Goal: Task Accomplishment & Management: Manage account settings

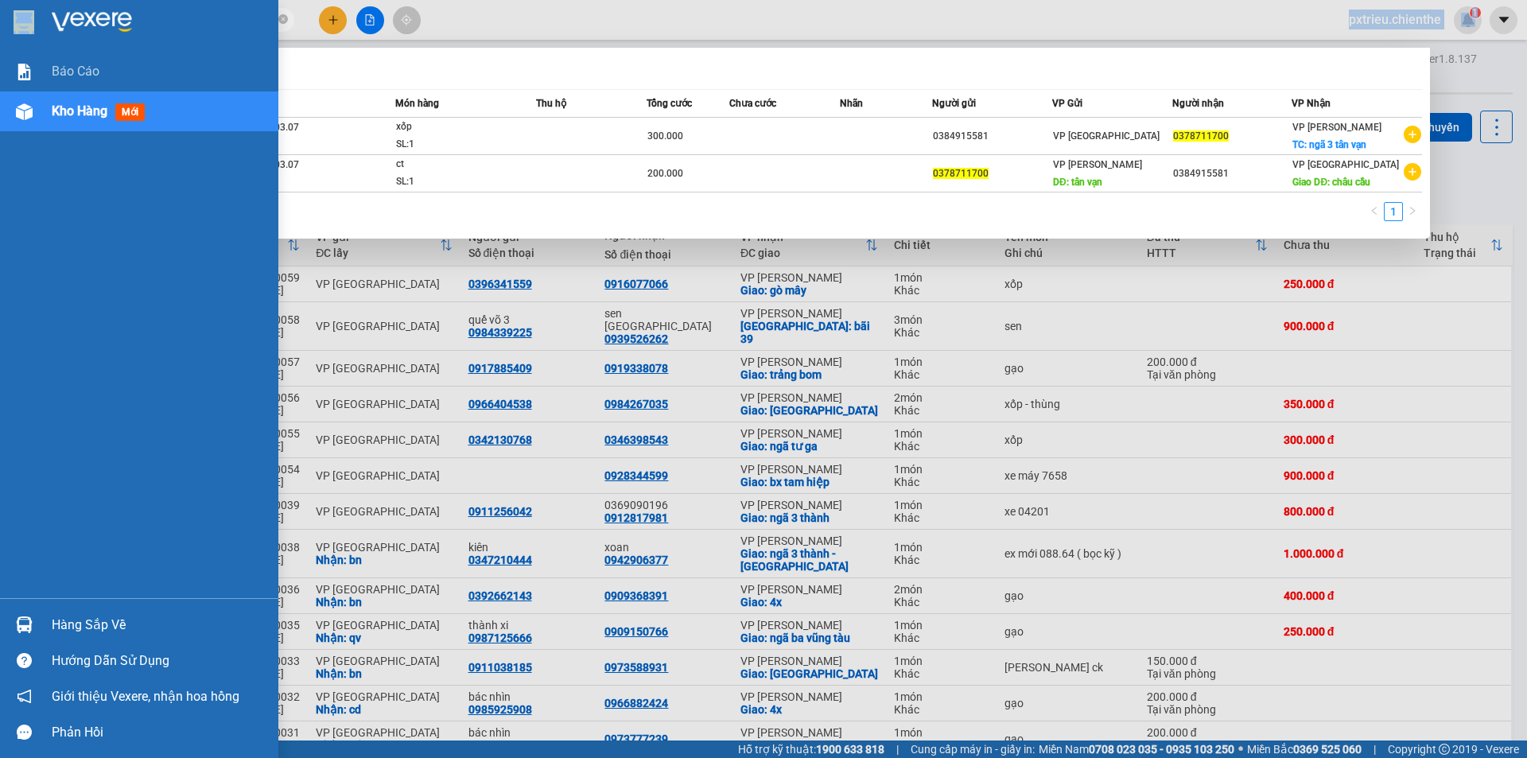
drag, startPoint x: 176, startPoint y: 27, endPoint x: 0, endPoint y: 47, distance: 176.9
click at [0, 47] on section "Kết quả tìm kiếm ( 2 ) Bộ lọc Mã ĐH Trạng thái Món hàng Thu hộ Tổng cước Chưa c…" at bounding box center [763, 379] width 1527 height 758
drag, startPoint x: 183, startPoint y: 19, endPoint x: 15, endPoint y: 39, distance: 169.0
click at [15, 39] on section "Kết quả tìm kiếm ( 2 ) Bộ lọc Mã ĐH Trạng thái Món hàng Thu hộ Tổng cước Chưa c…" at bounding box center [763, 379] width 1527 height 758
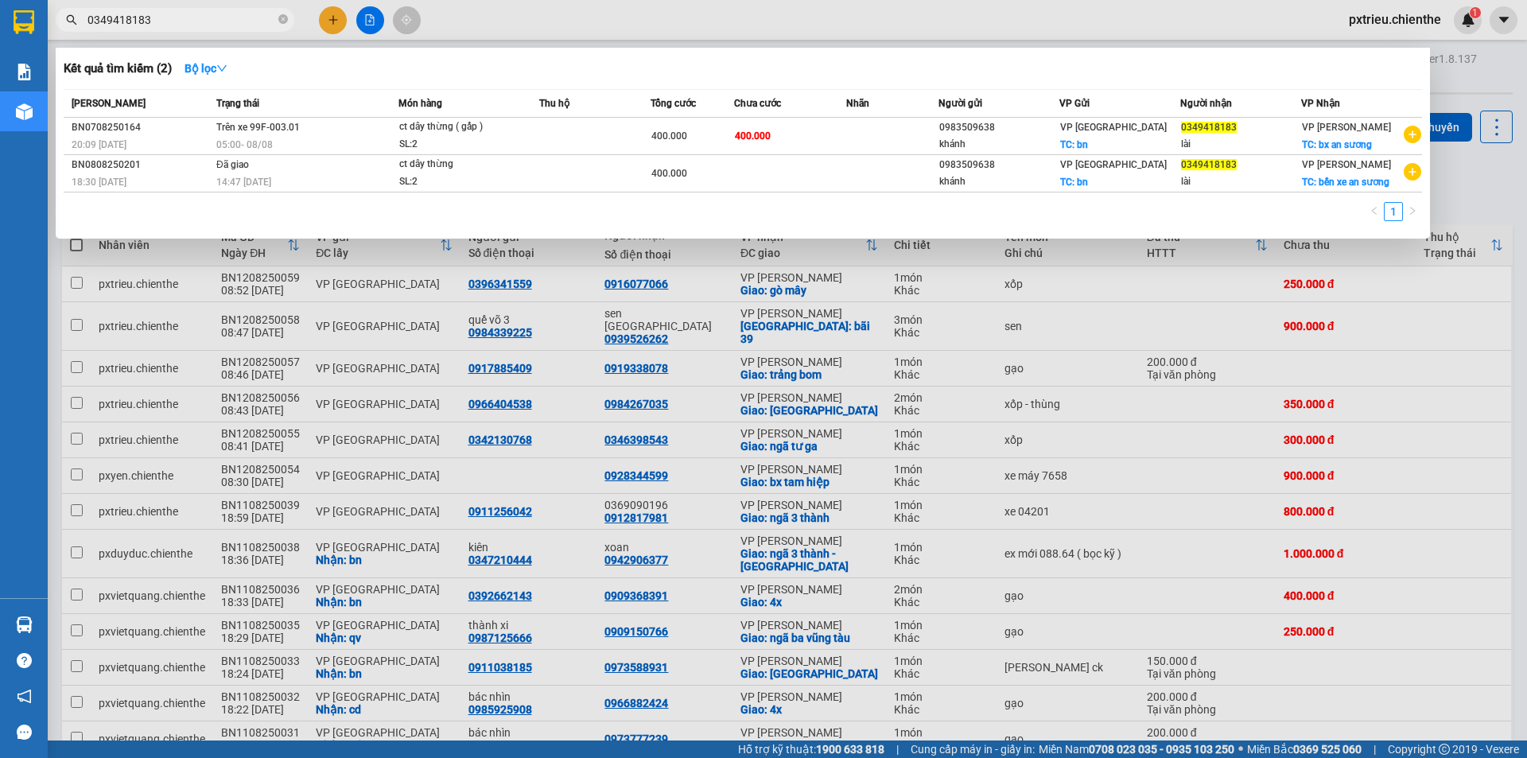
type input "0349418183"
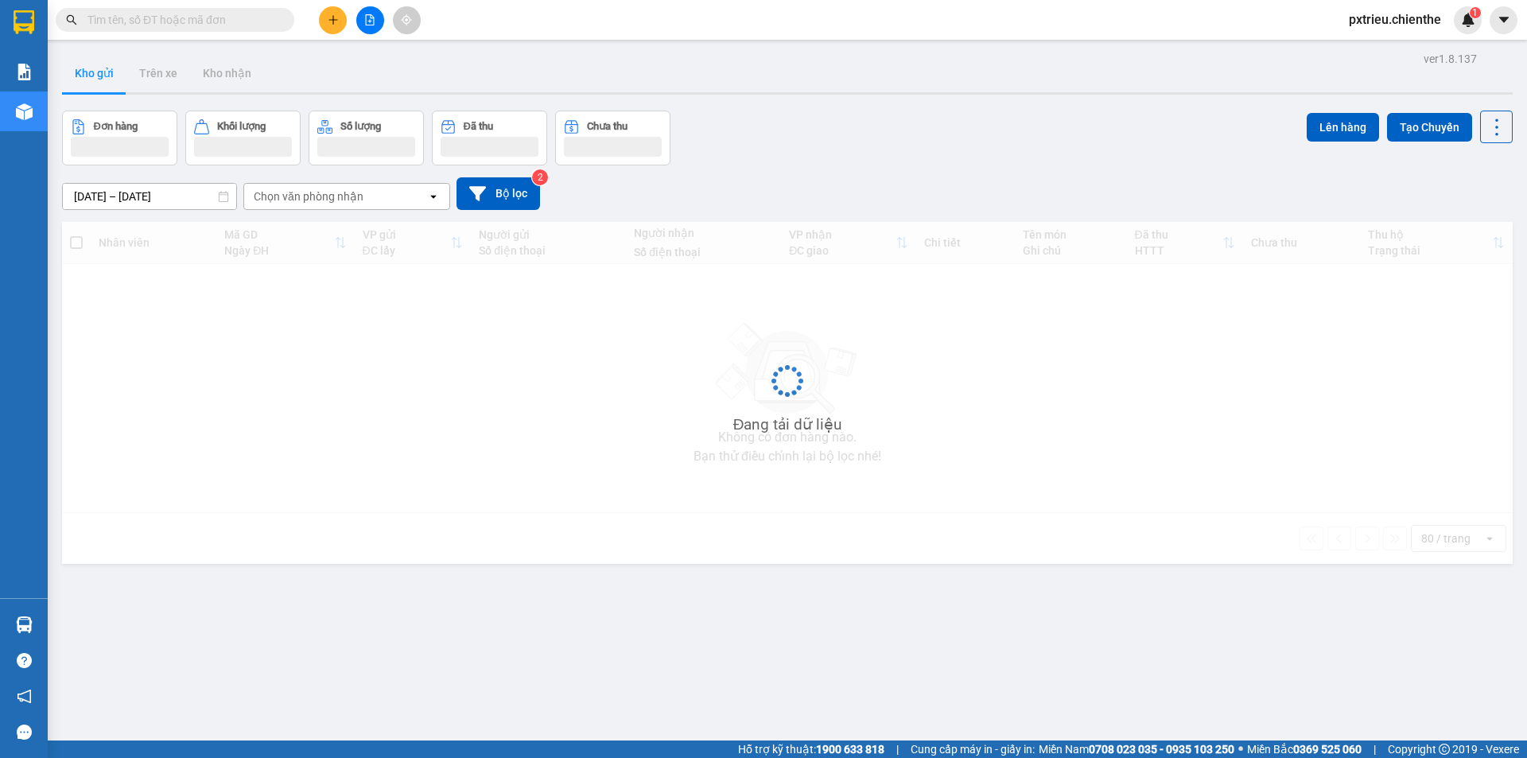
click at [103, 31] on span at bounding box center [175, 20] width 239 height 24
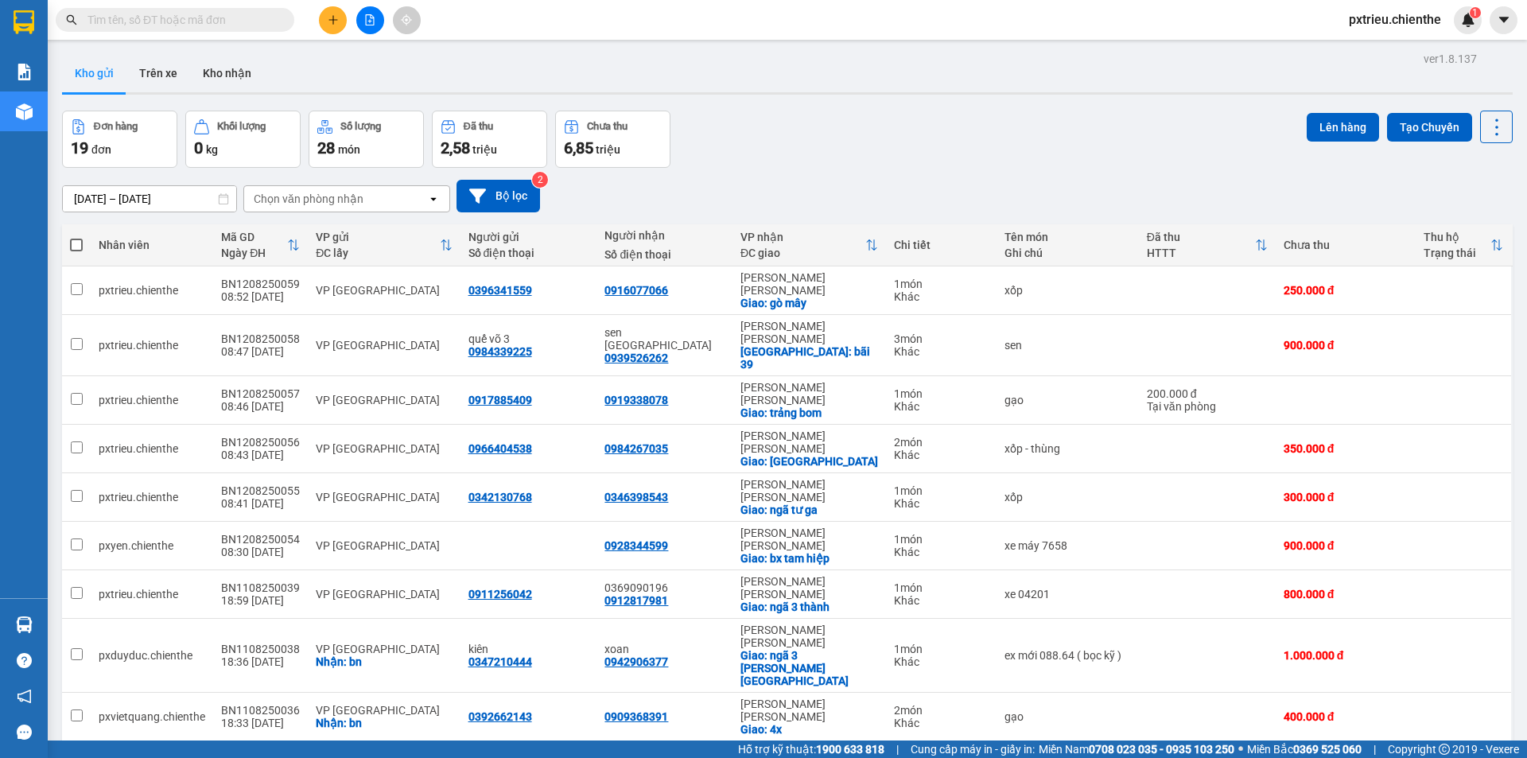
click at [117, 13] on input "text" at bounding box center [181, 19] width 188 height 17
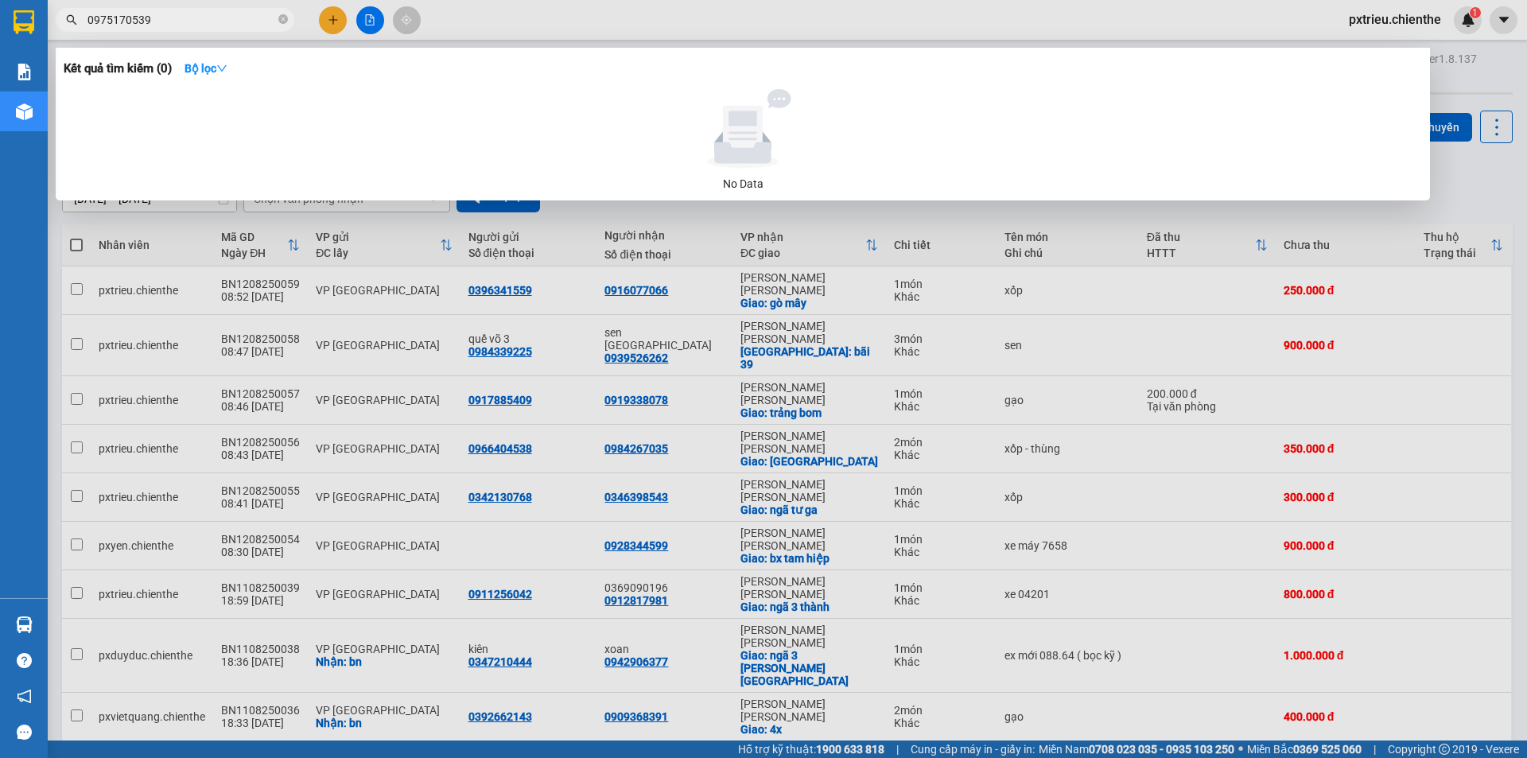
type input "0975170539"
click at [277, 21] on span "0975170539" at bounding box center [175, 20] width 239 height 24
click at [283, 20] on icon "close-circle" at bounding box center [283, 19] width 10 height 10
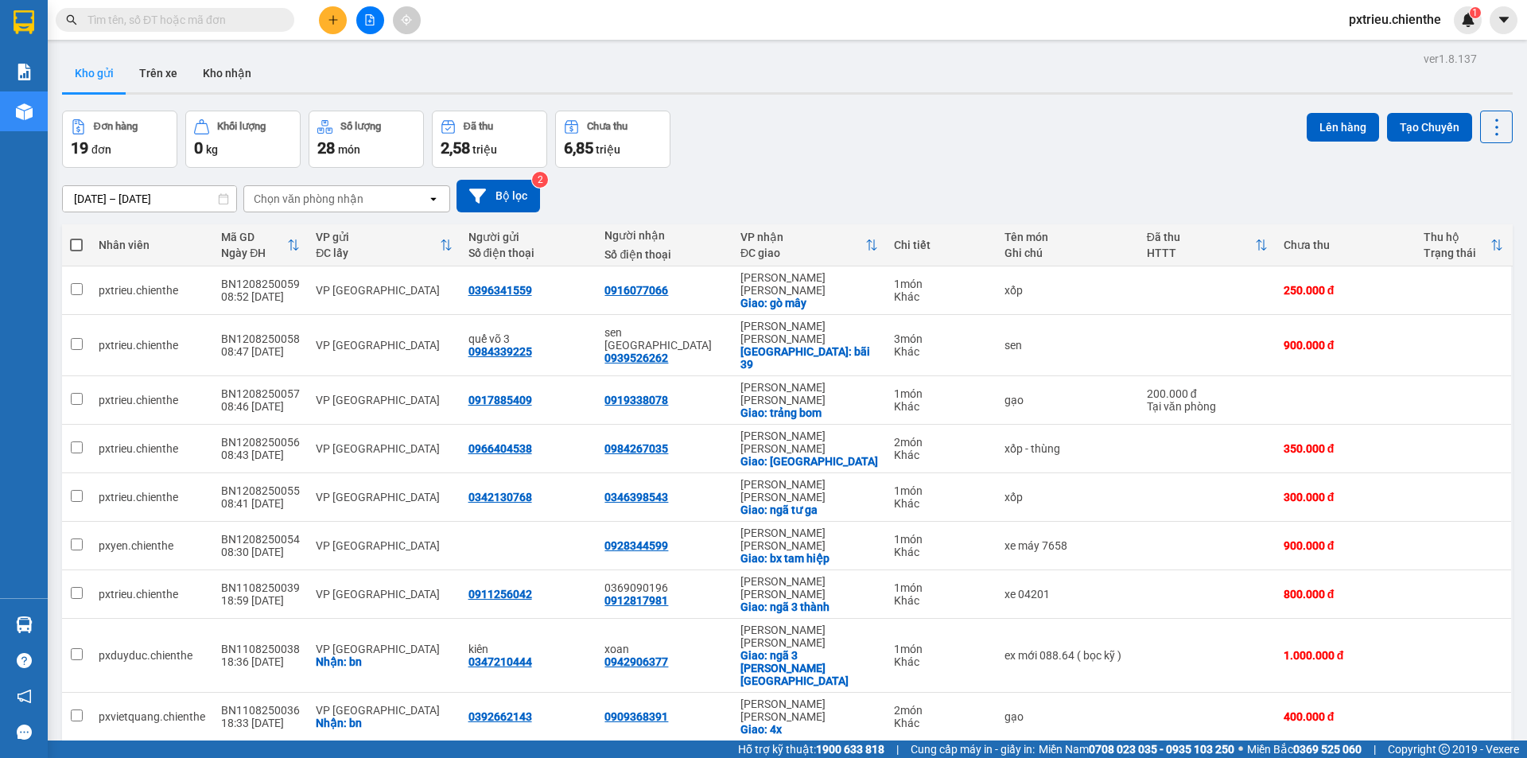
click at [233, 17] on input "text" at bounding box center [181, 19] width 188 height 17
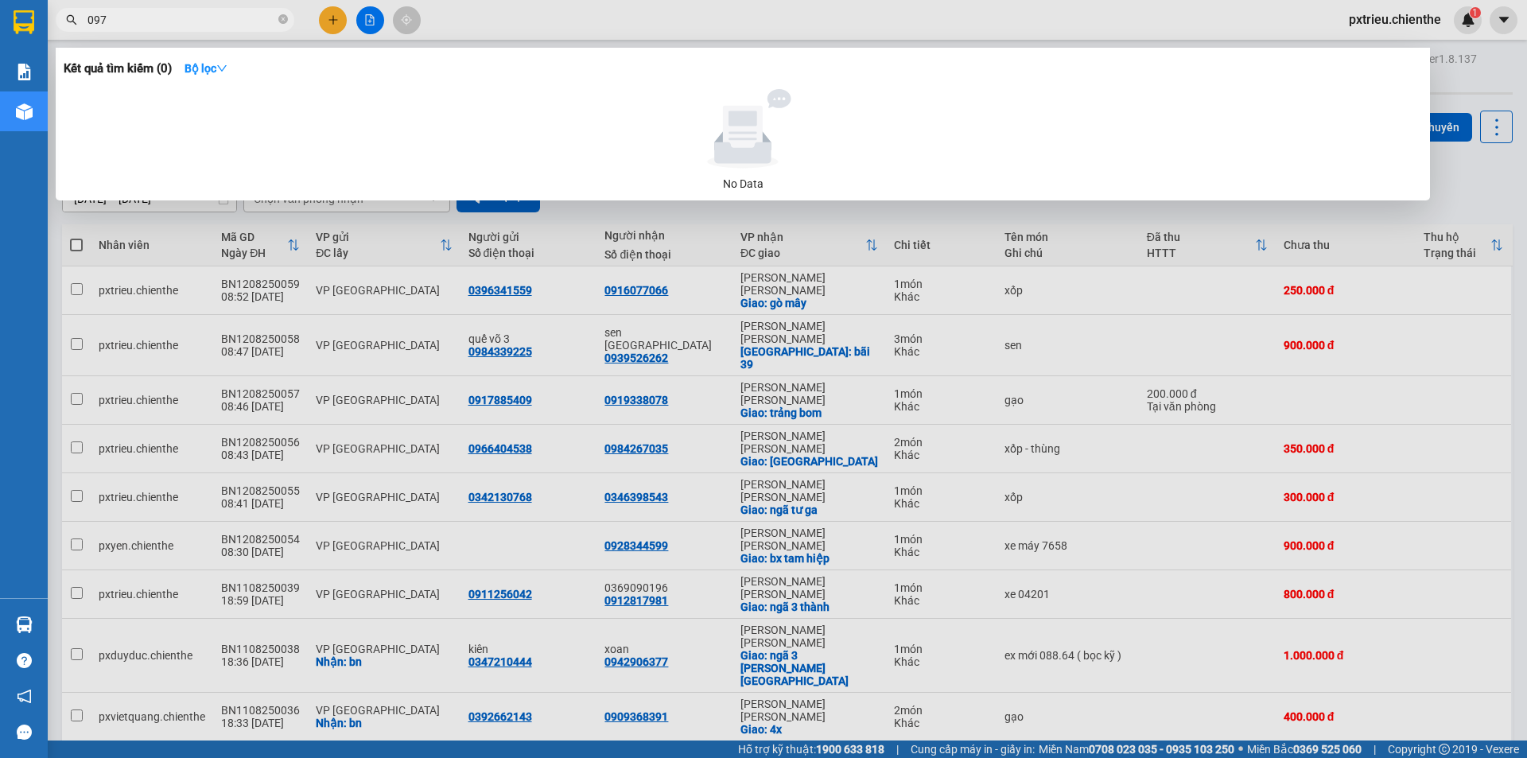
type input "0975"
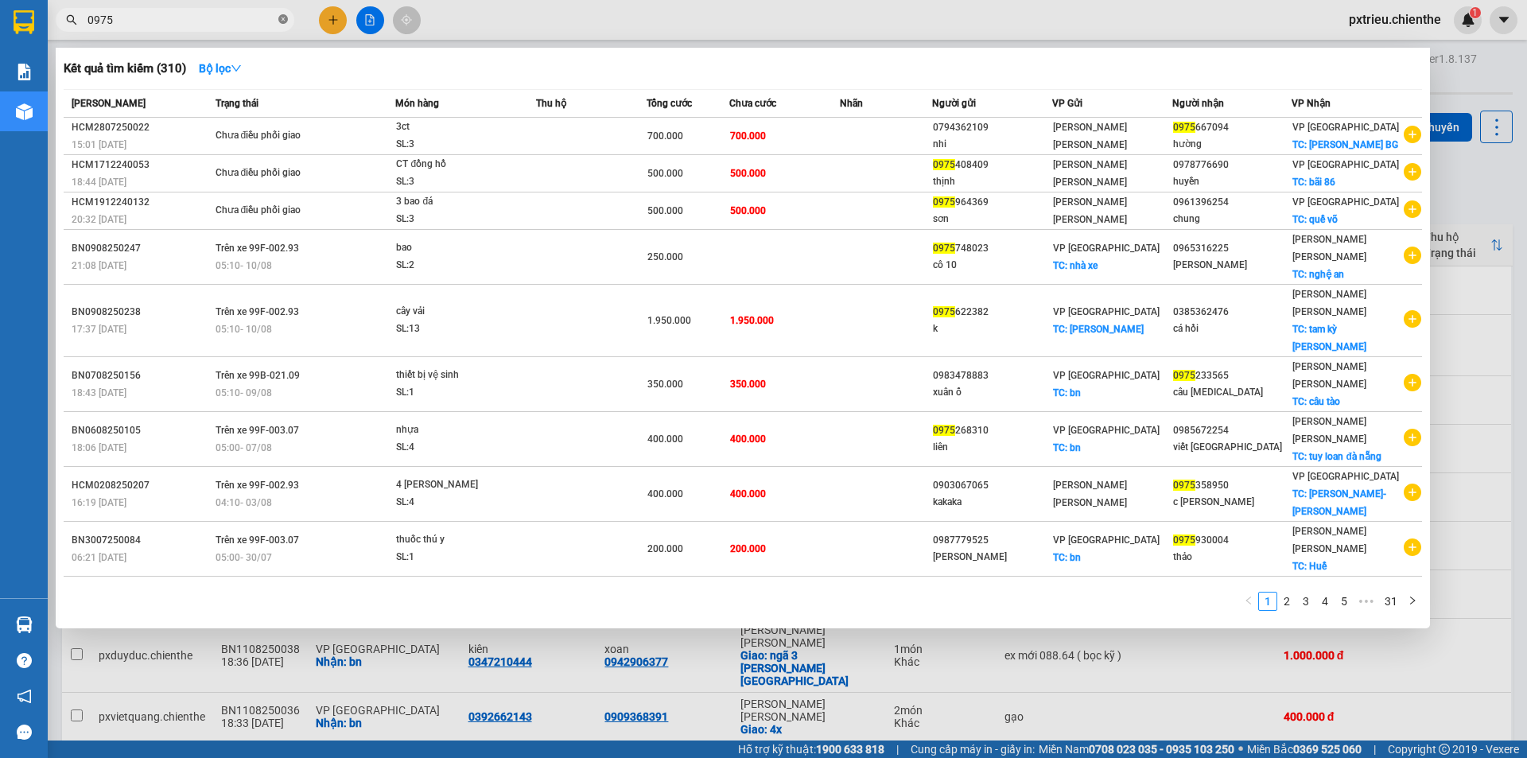
click at [279, 21] on icon "close-circle" at bounding box center [283, 19] width 10 height 10
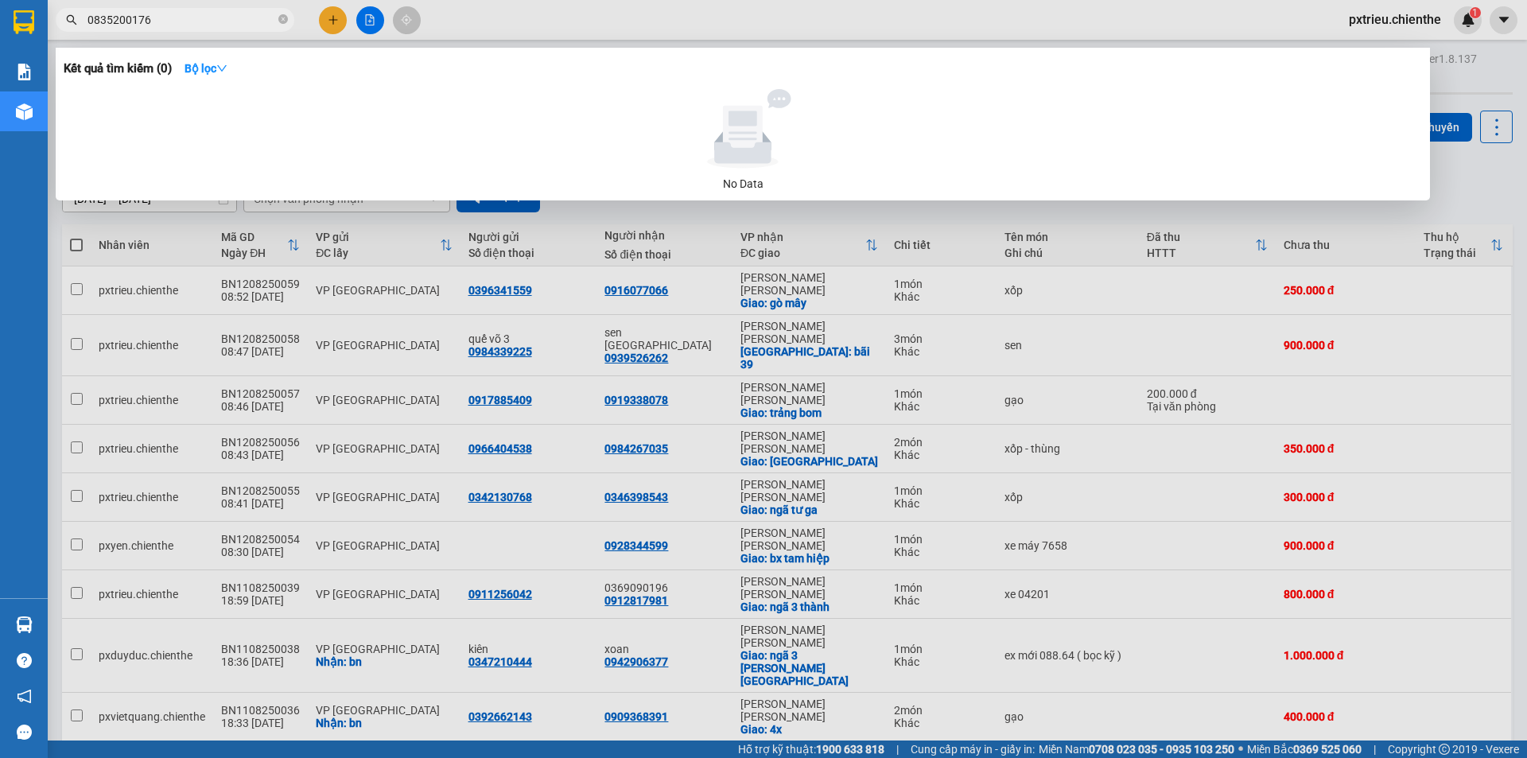
type input "0835200176"
click at [278, 21] on span "0835200176" at bounding box center [175, 20] width 239 height 24
click at [282, 17] on icon "close-circle" at bounding box center [283, 19] width 10 height 10
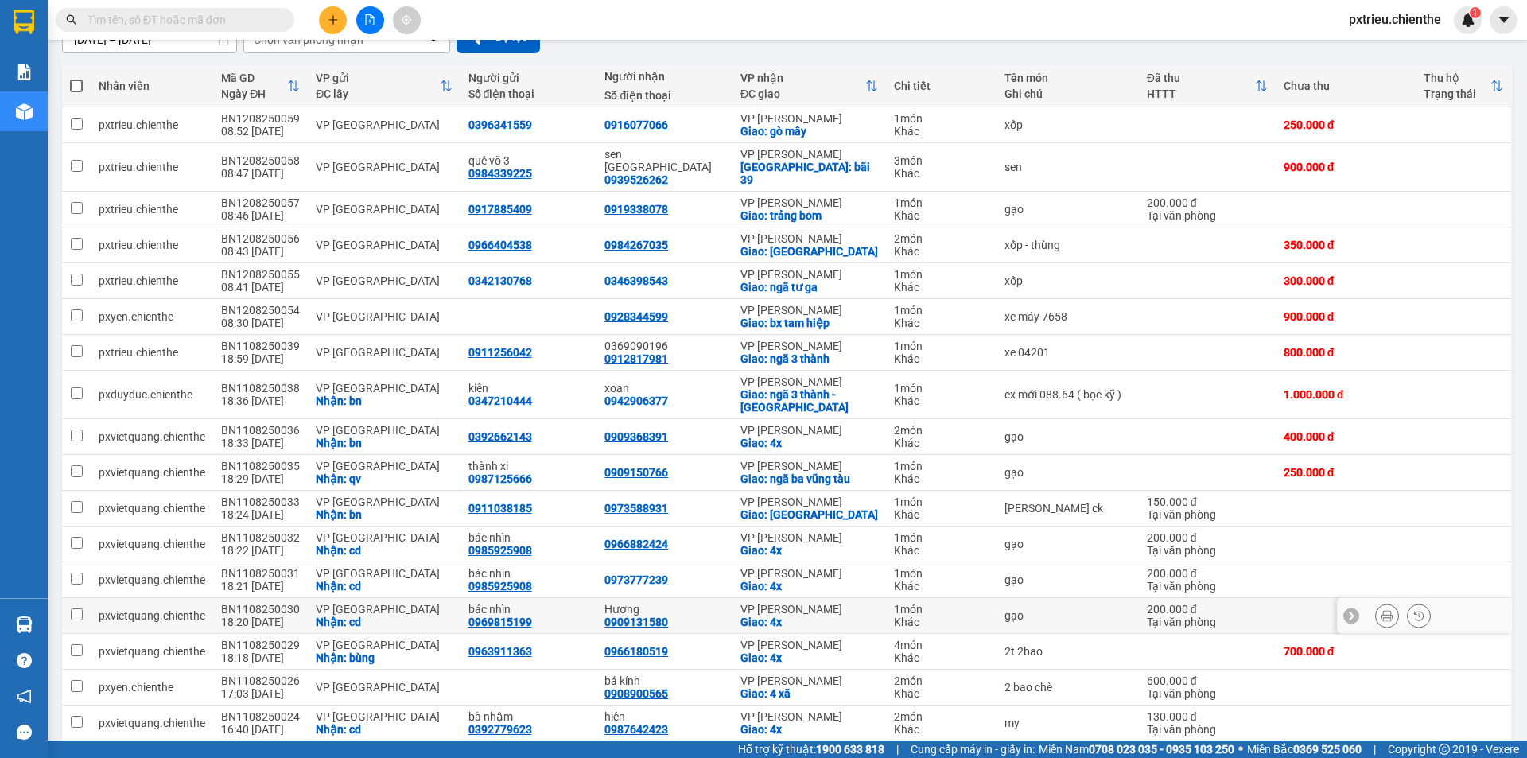
scroll to position [297, 0]
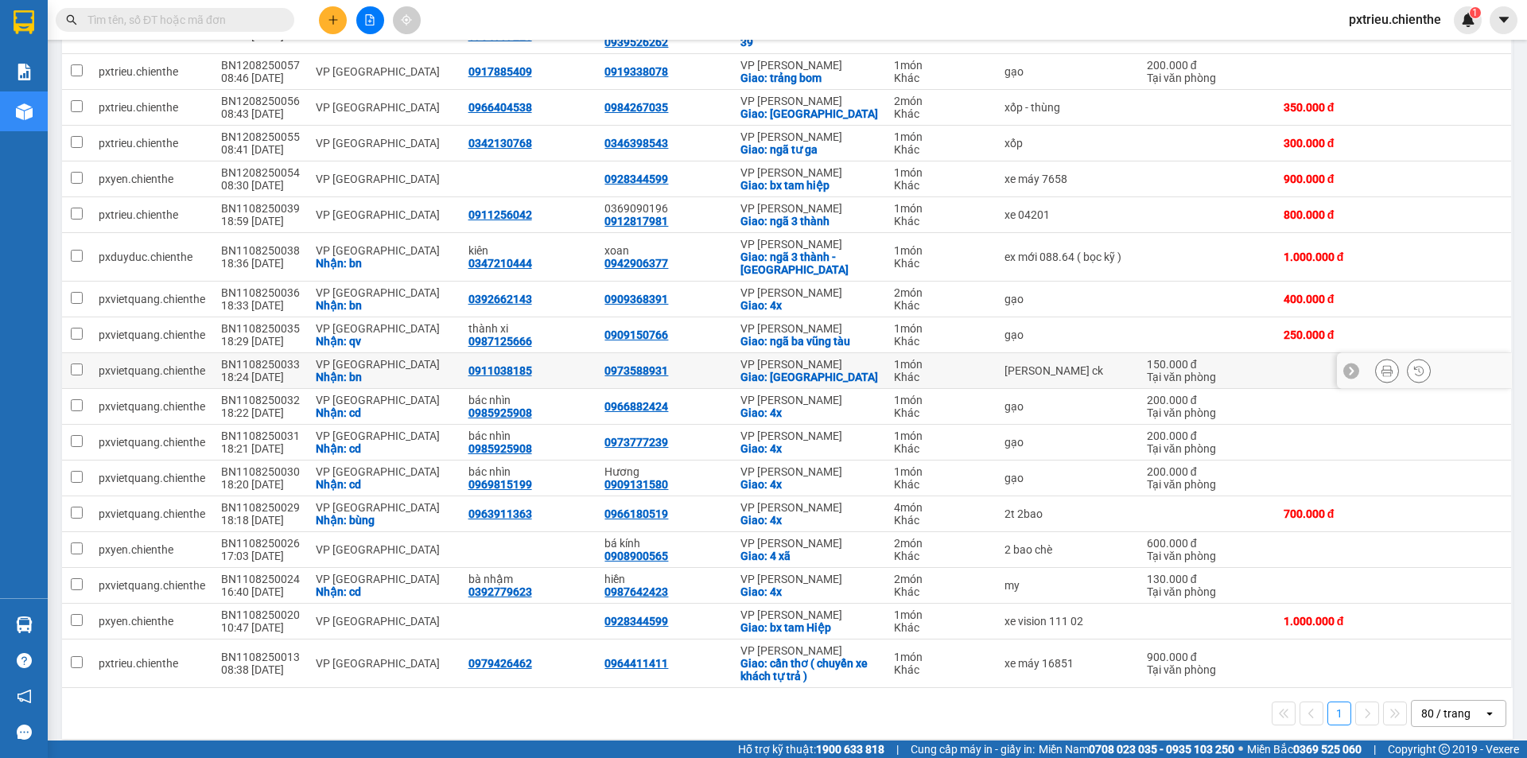
click at [341, 358] on div "VP [GEOGRAPHIC_DATA]" at bounding box center [384, 364] width 136 height 13
checkbox input "true"
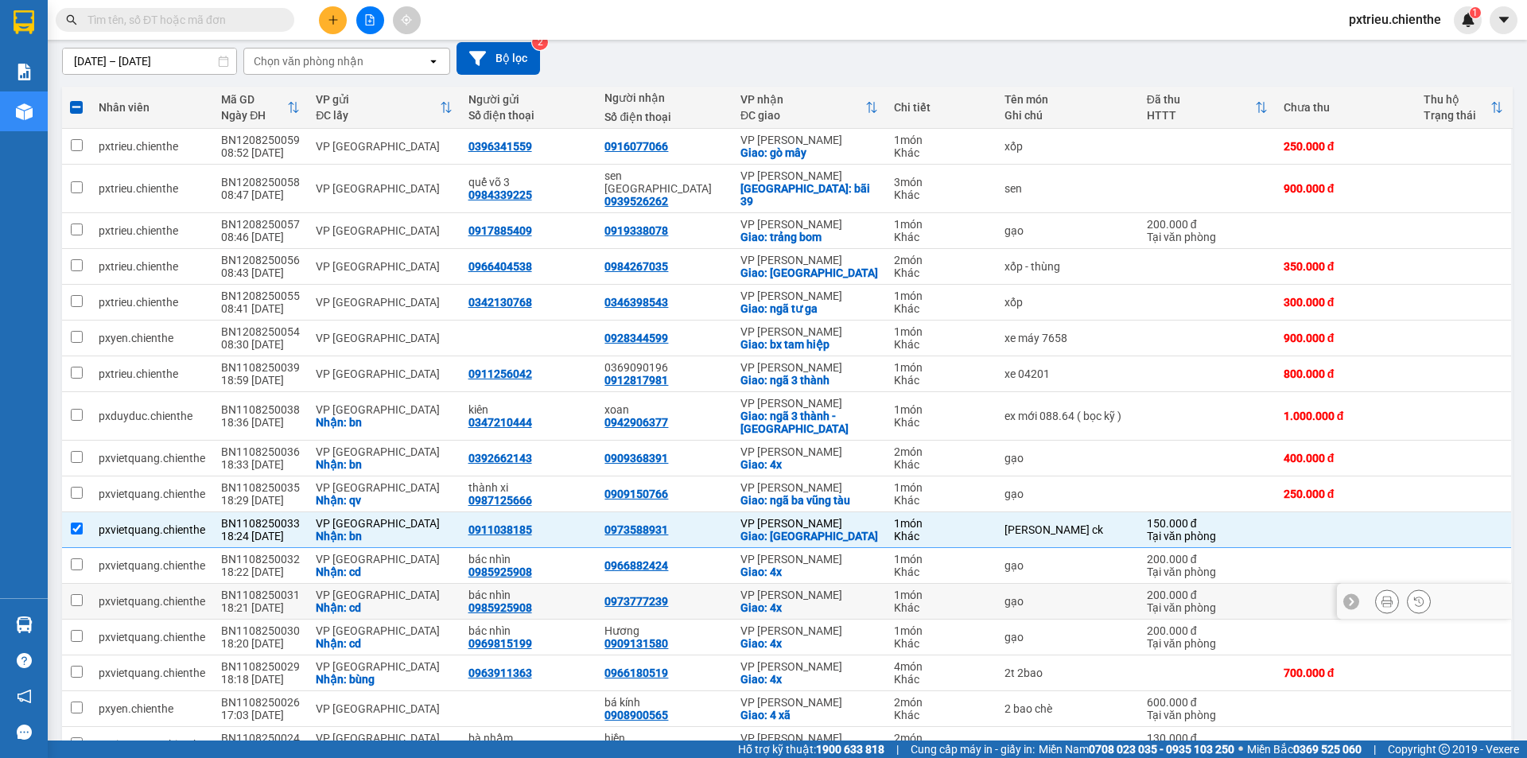
scroll to position [0, 0]
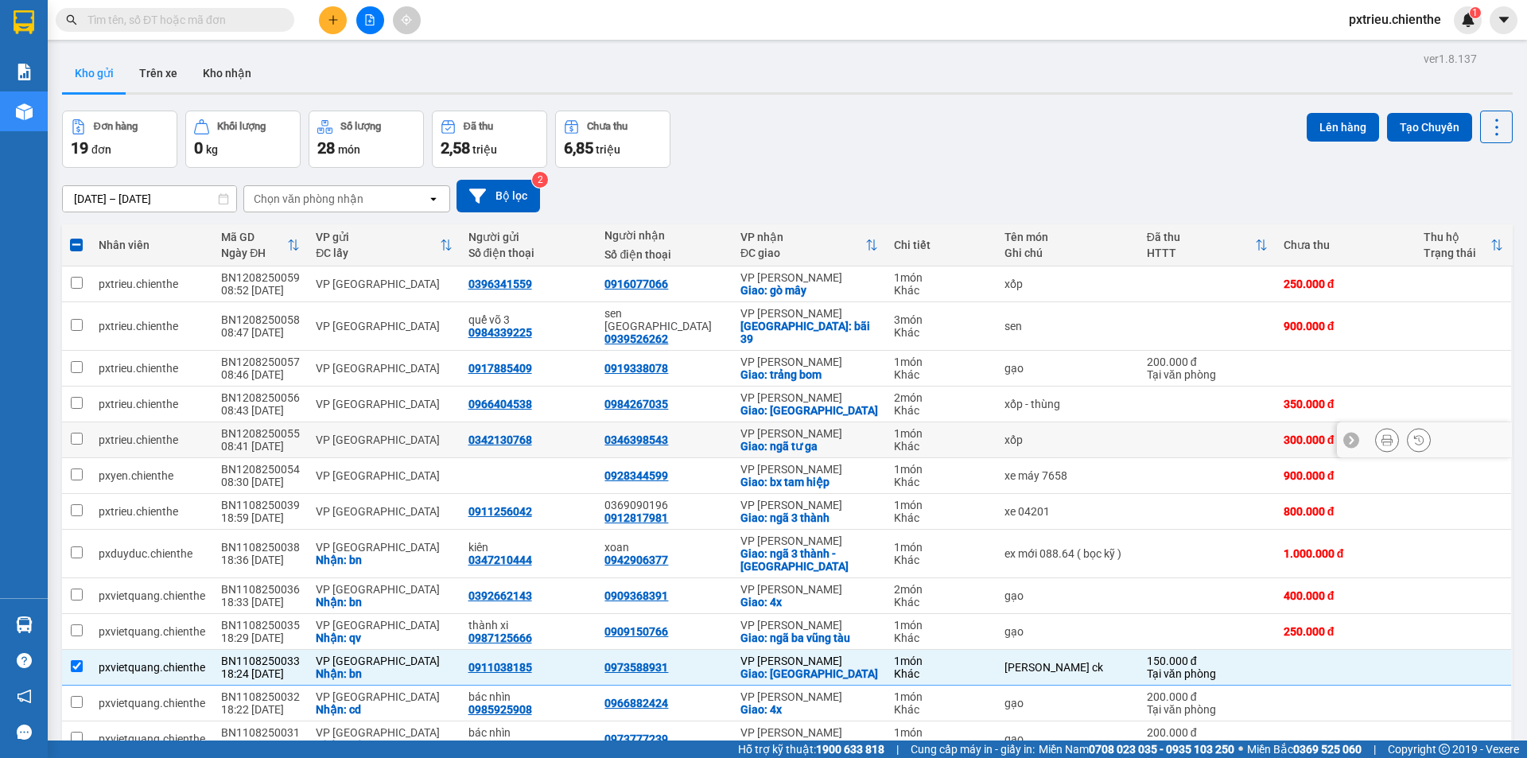
click at [362, 434] on div "VP [GEOGRAPHIC_DATA]" at bounding box center [384, 440] width 136 height 13
checkbox input "true"
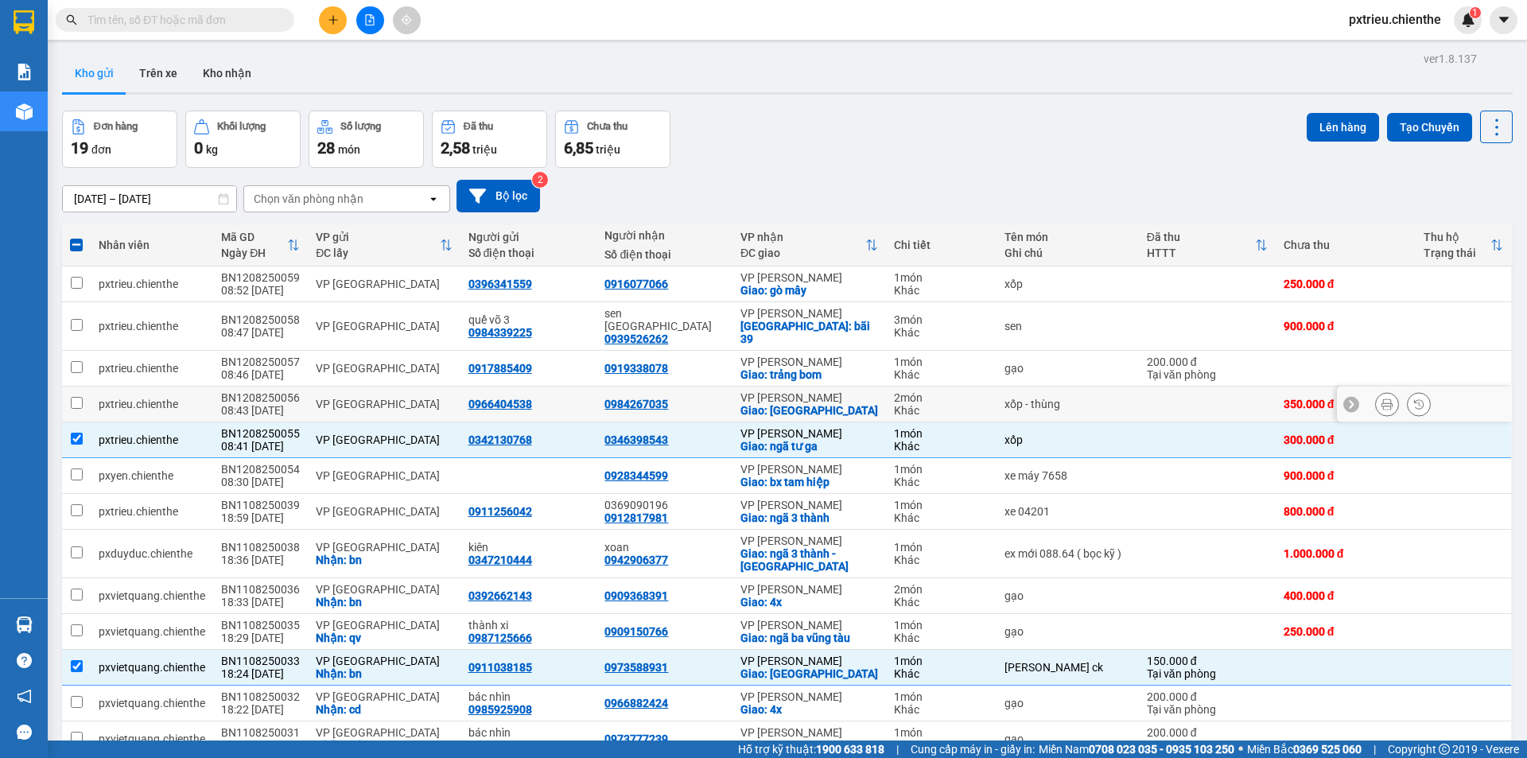
click at [355, 398] on div "VP [GEOGRAPHIC_DATA]" at bounding box center [384, 404] width 136 height 13
checkbox input "true"
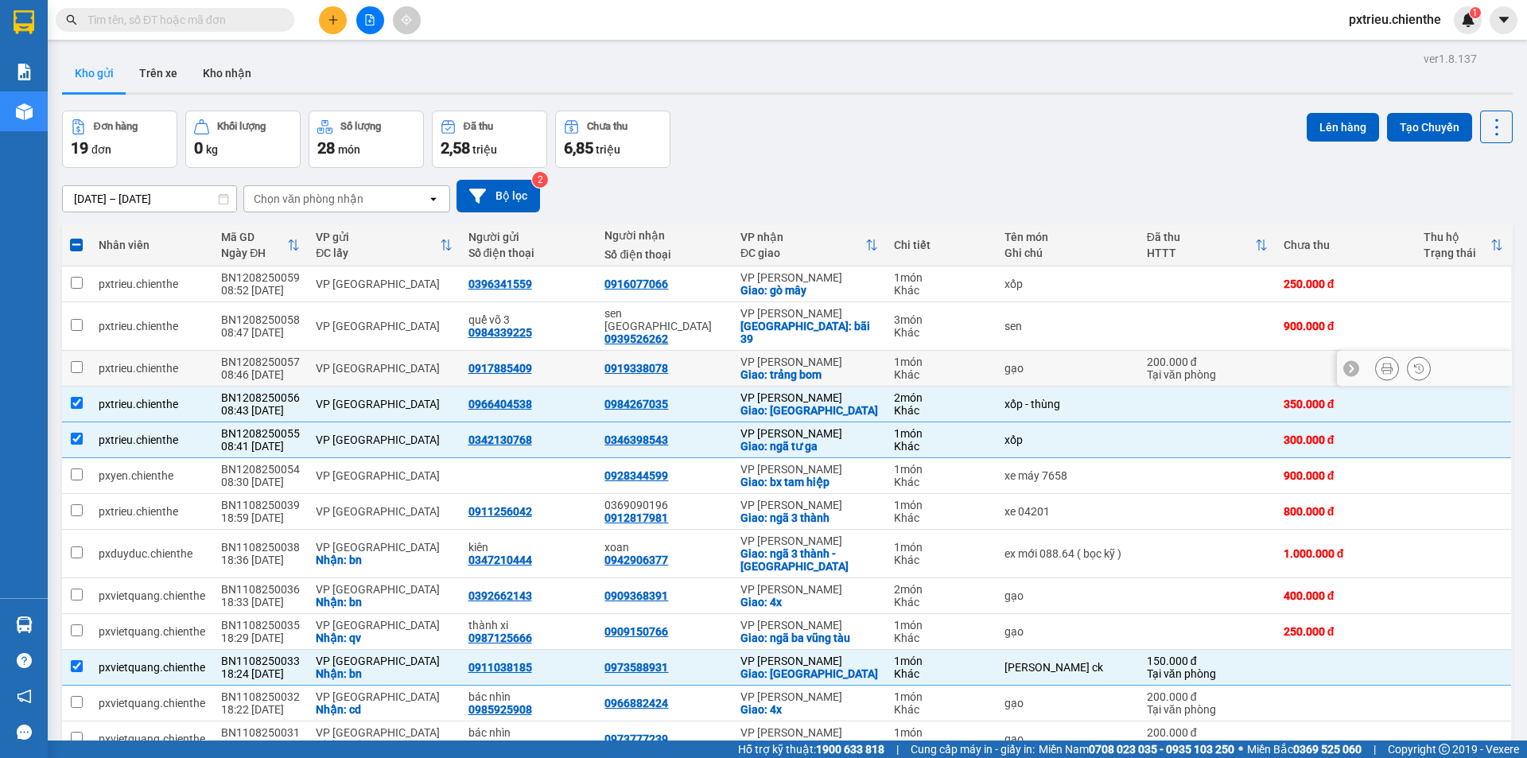
click at [340, 362] on div "VP [GEOGRAPHIC_DATA]" at bounding box center [384, 368] width 136 height 13
checkbox input "true"
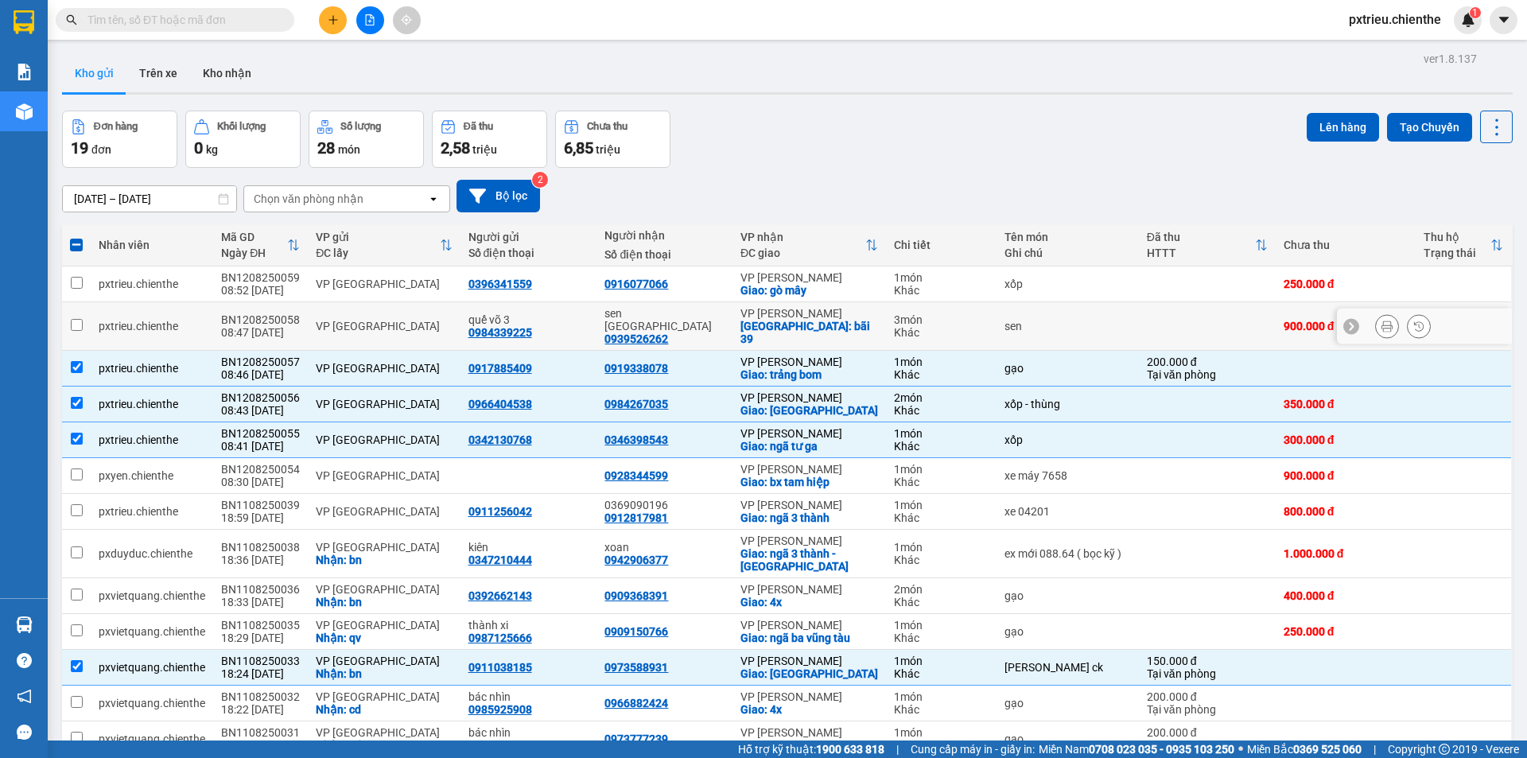
click at [344, 322] on div "VP [GEOGRAPHIC_DATA]" at bounding box center [384, 326] width 136 height 13
checkbox input "true"
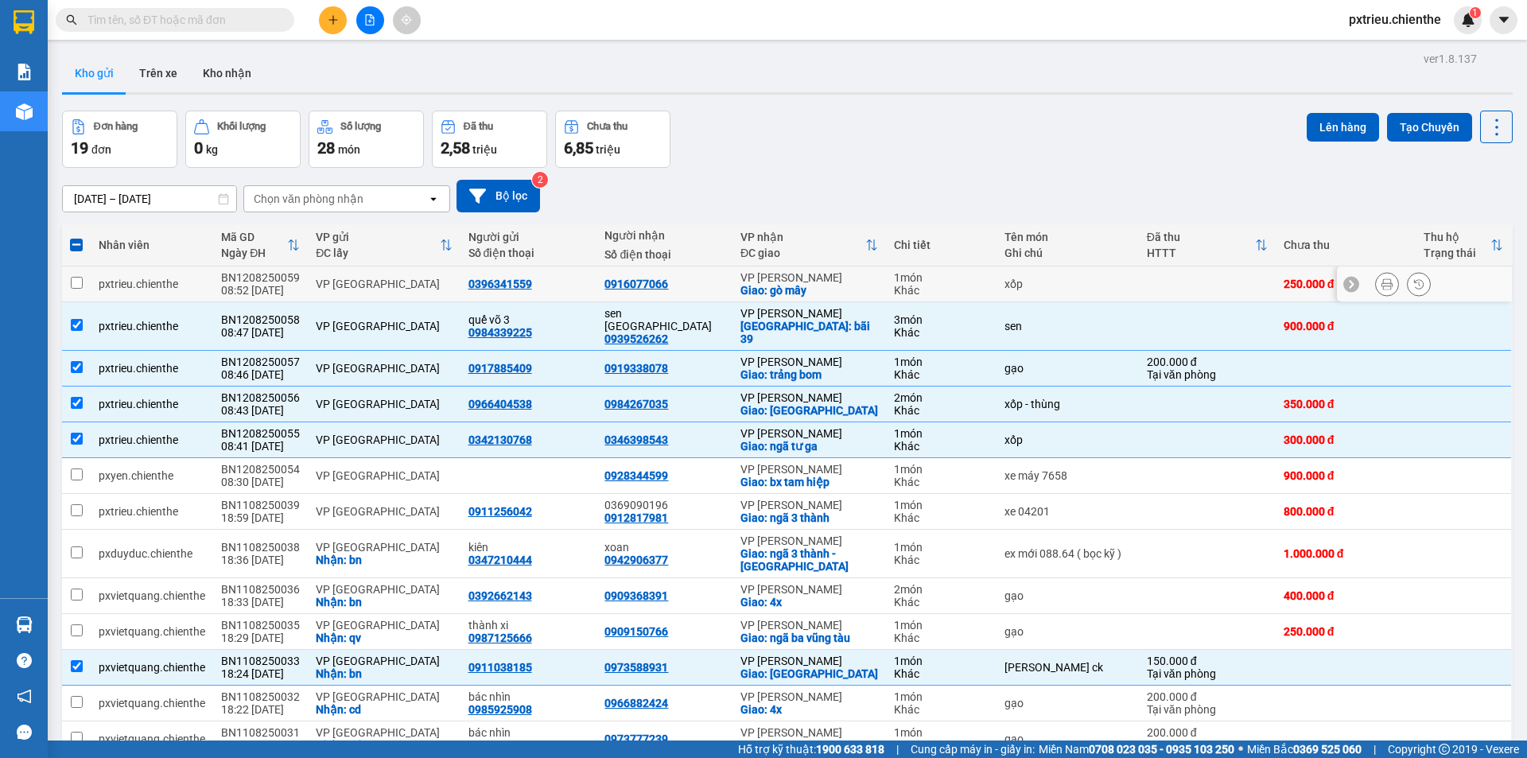
click at [330, 281] on div "VP [GEOGRAPHIC_DATA]" at bounding box center [384, 284] width 136 height 13
checkbox input "true"
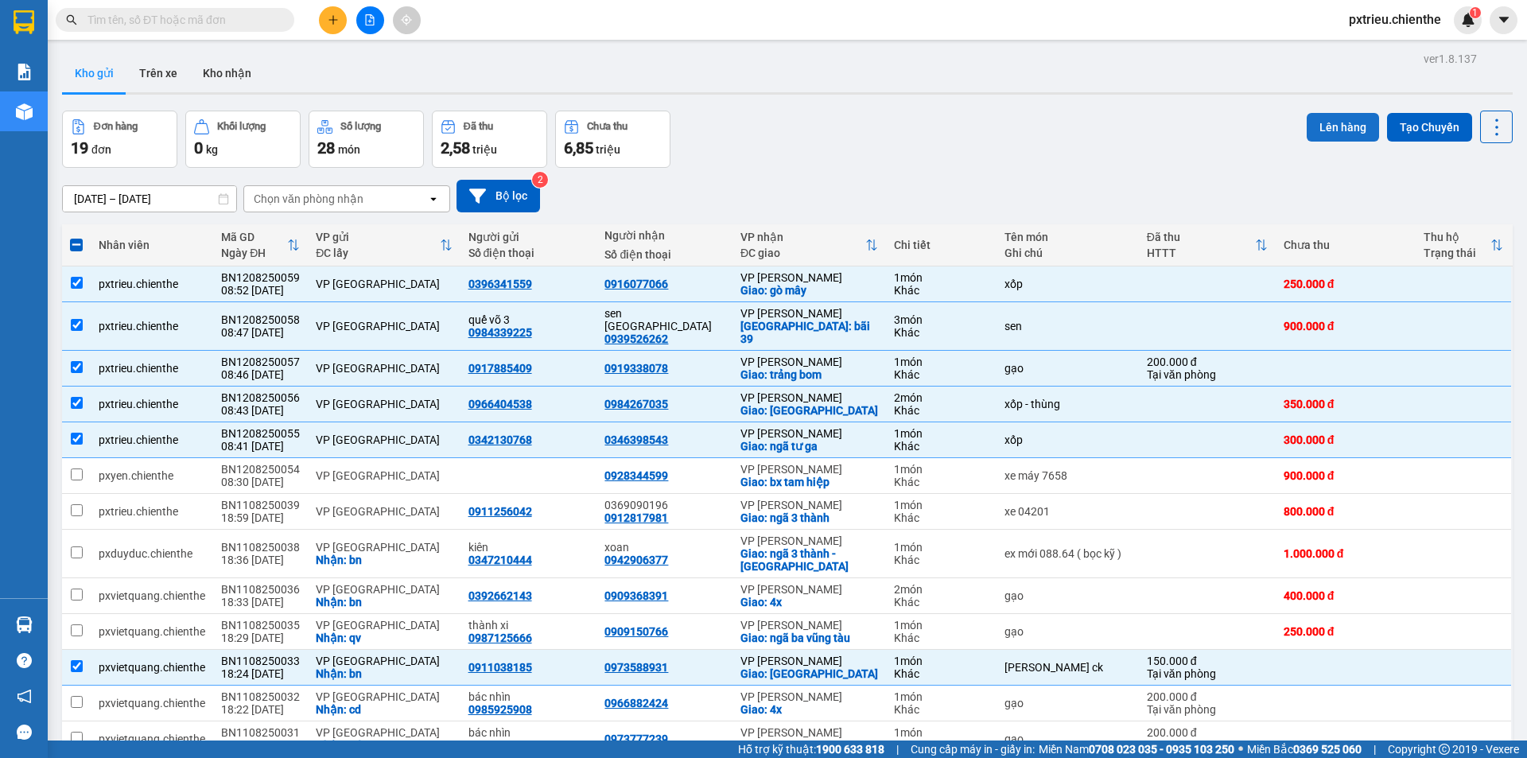
click at [1331, 125] on button "Lên hàng" at bounding box center [1343, 127] width 72 height 29
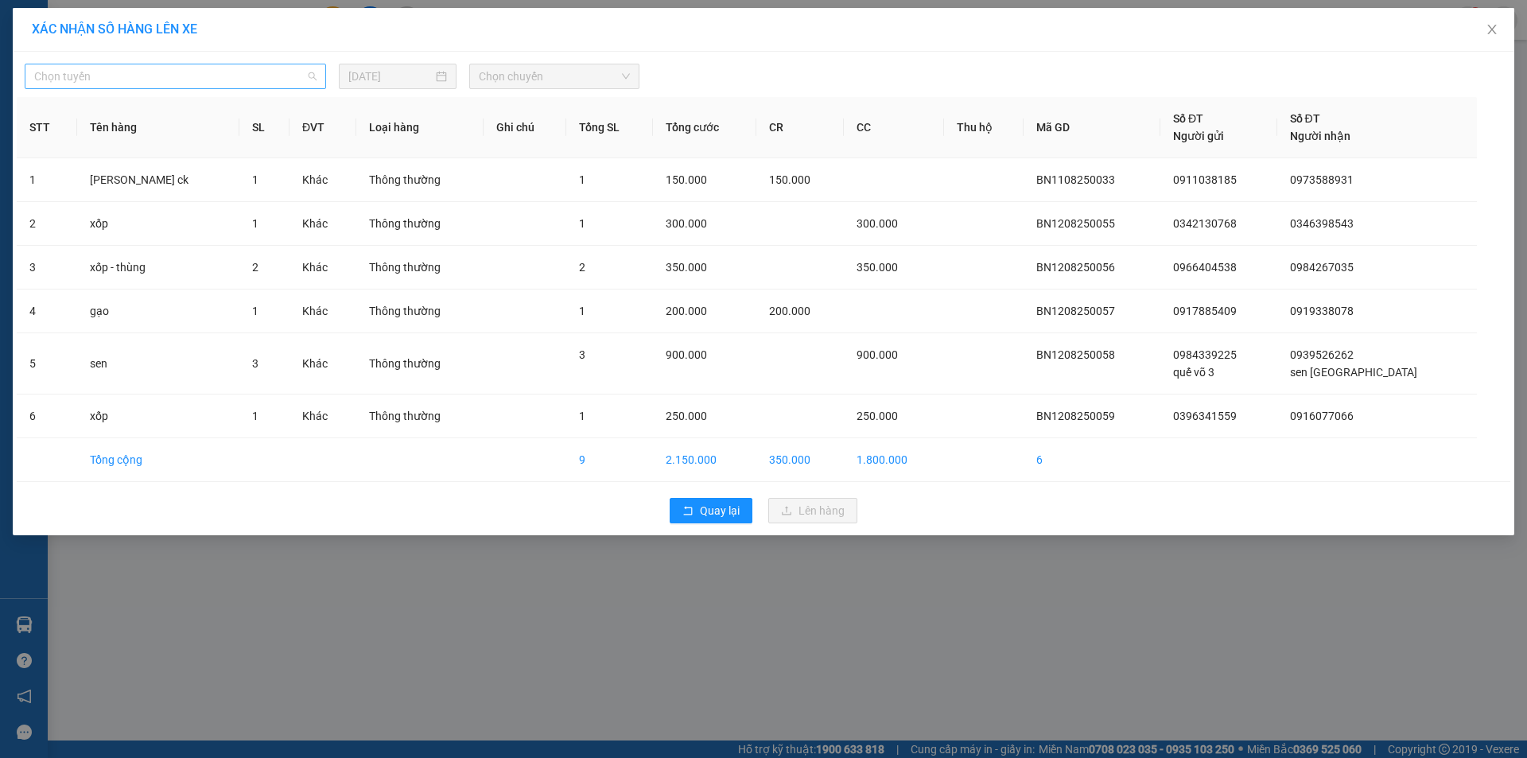
click at [303, 73] on span "Chọn tuyến" at bounding box center [175, 76] width 282 height 24
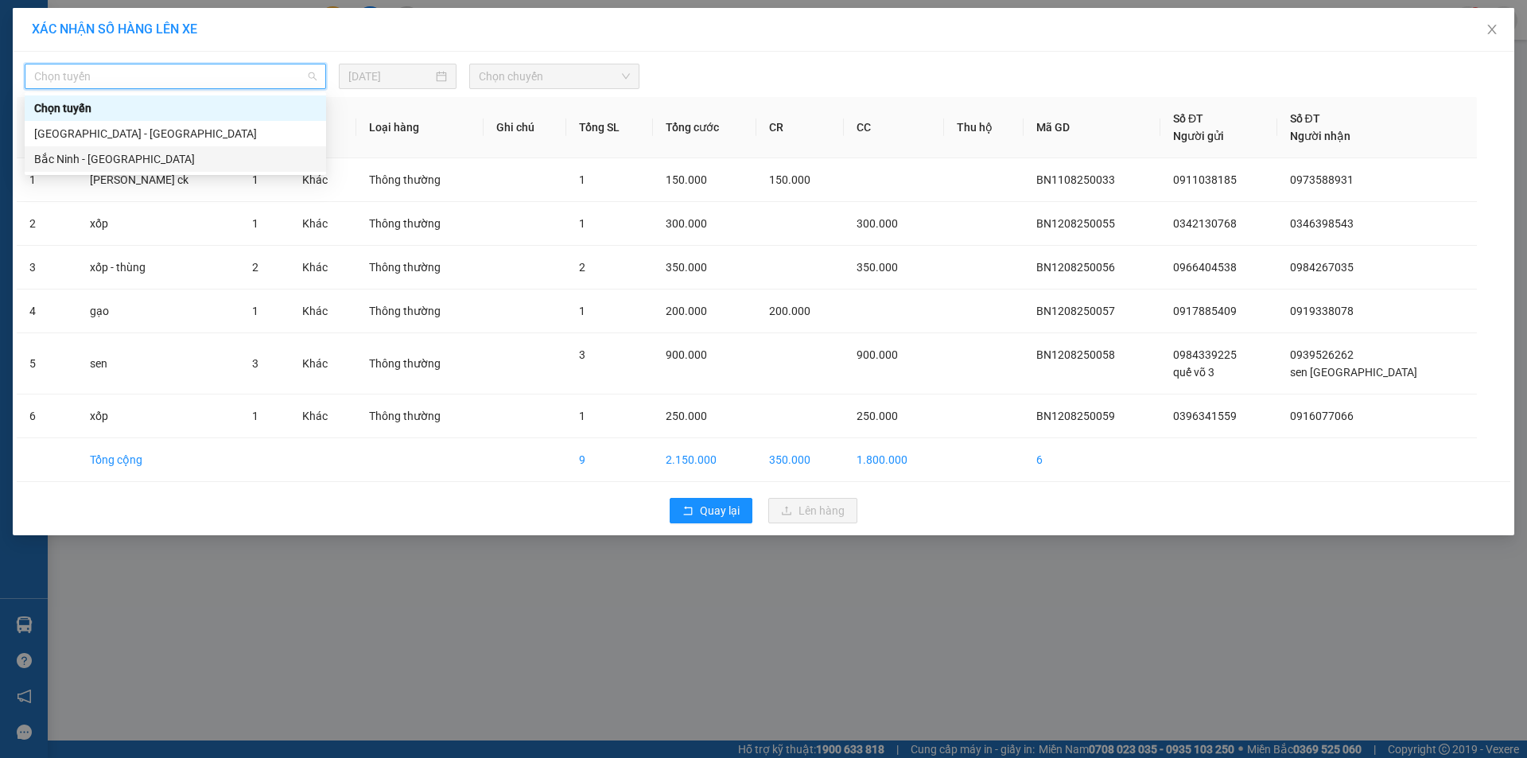
click at [66, 161] on div "Bắc Ninh - Hồ Chí Minh" at bounding box center [175, 158] width 282 height 17
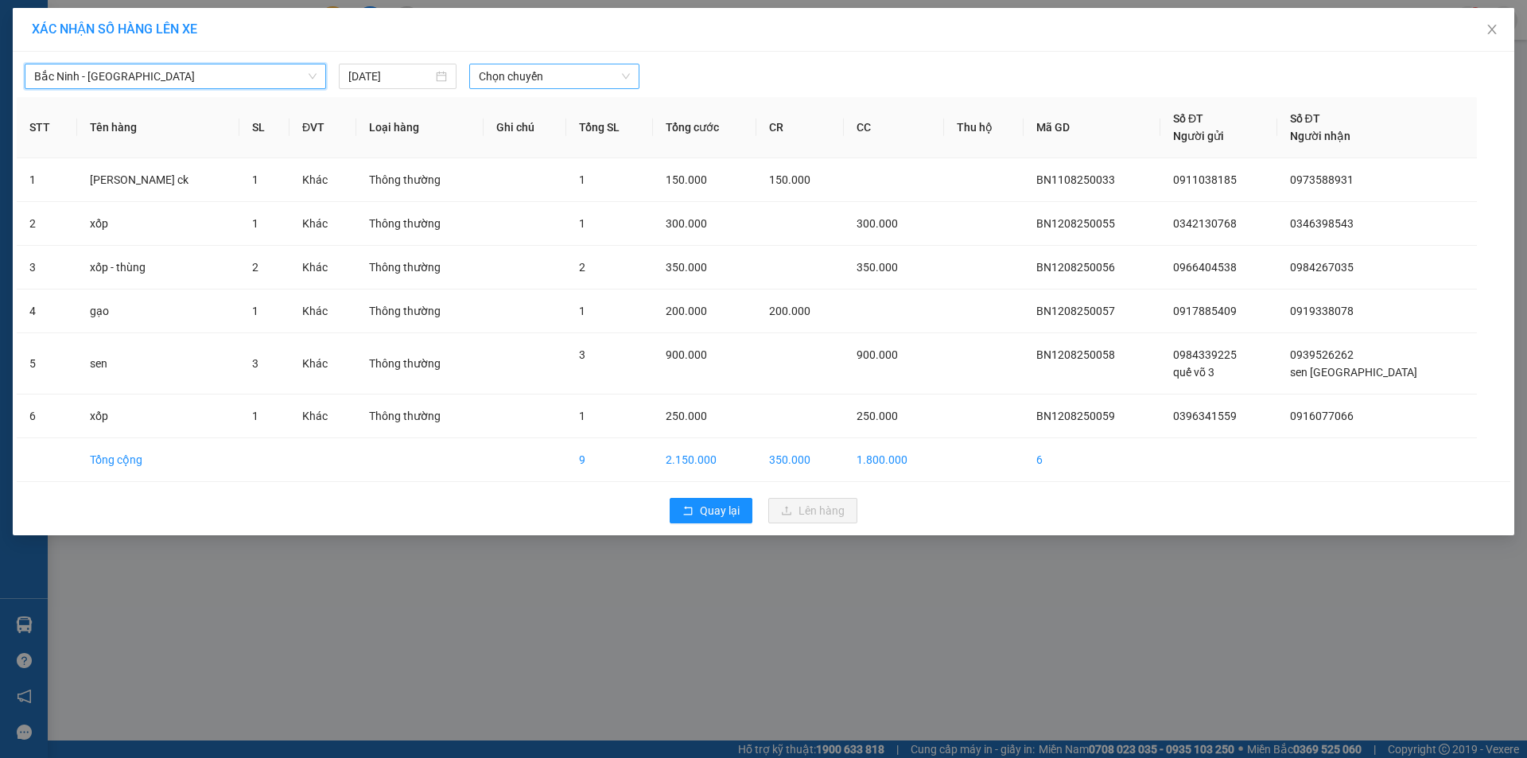
click at [515, 78] on span "Chọn chuyến" at bounding box center [554, 76] width 151 height 24
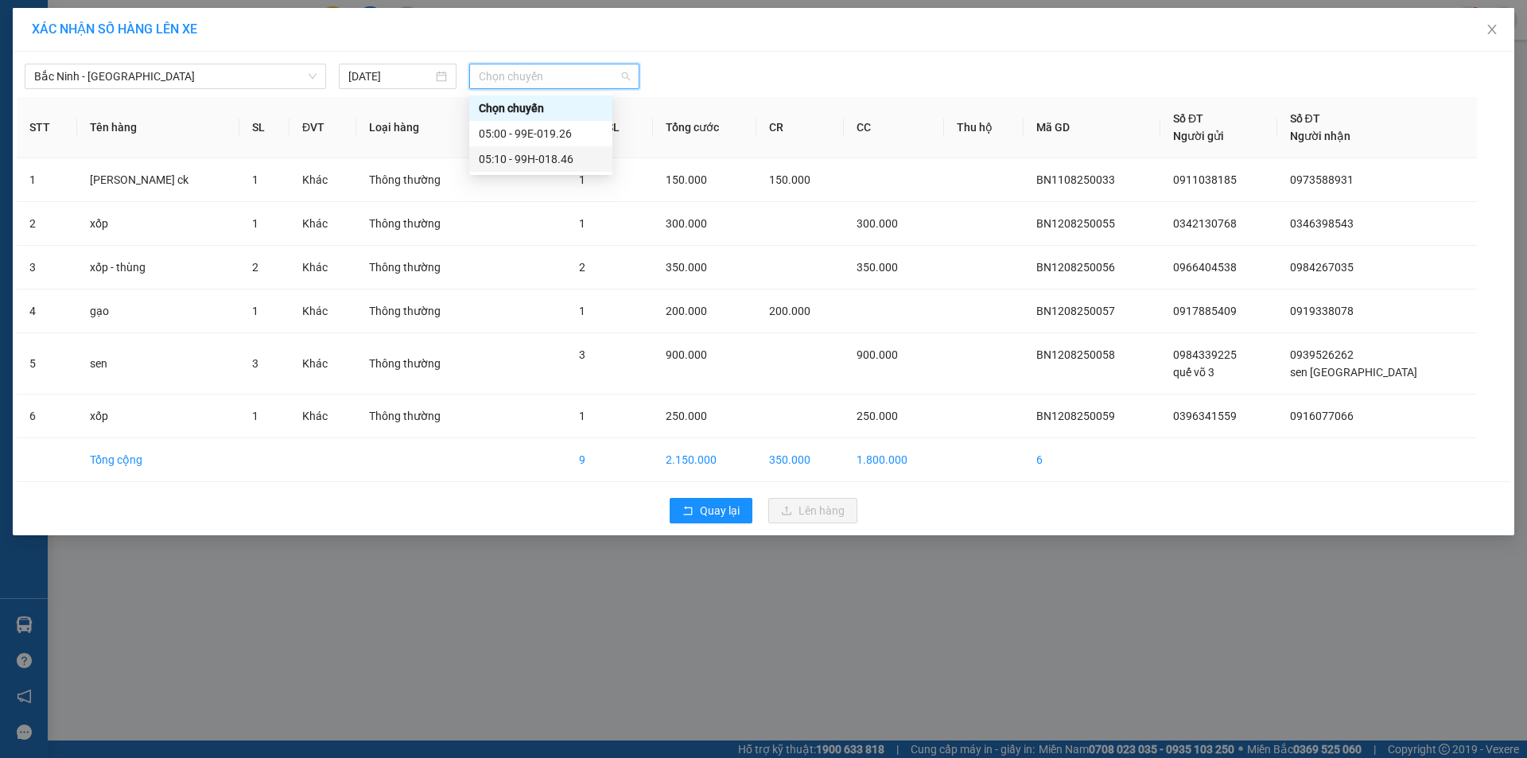
click at [535, 159] on div "05:10 - 99H-018.46" at bounding box center [541, 158] width 124 height 17
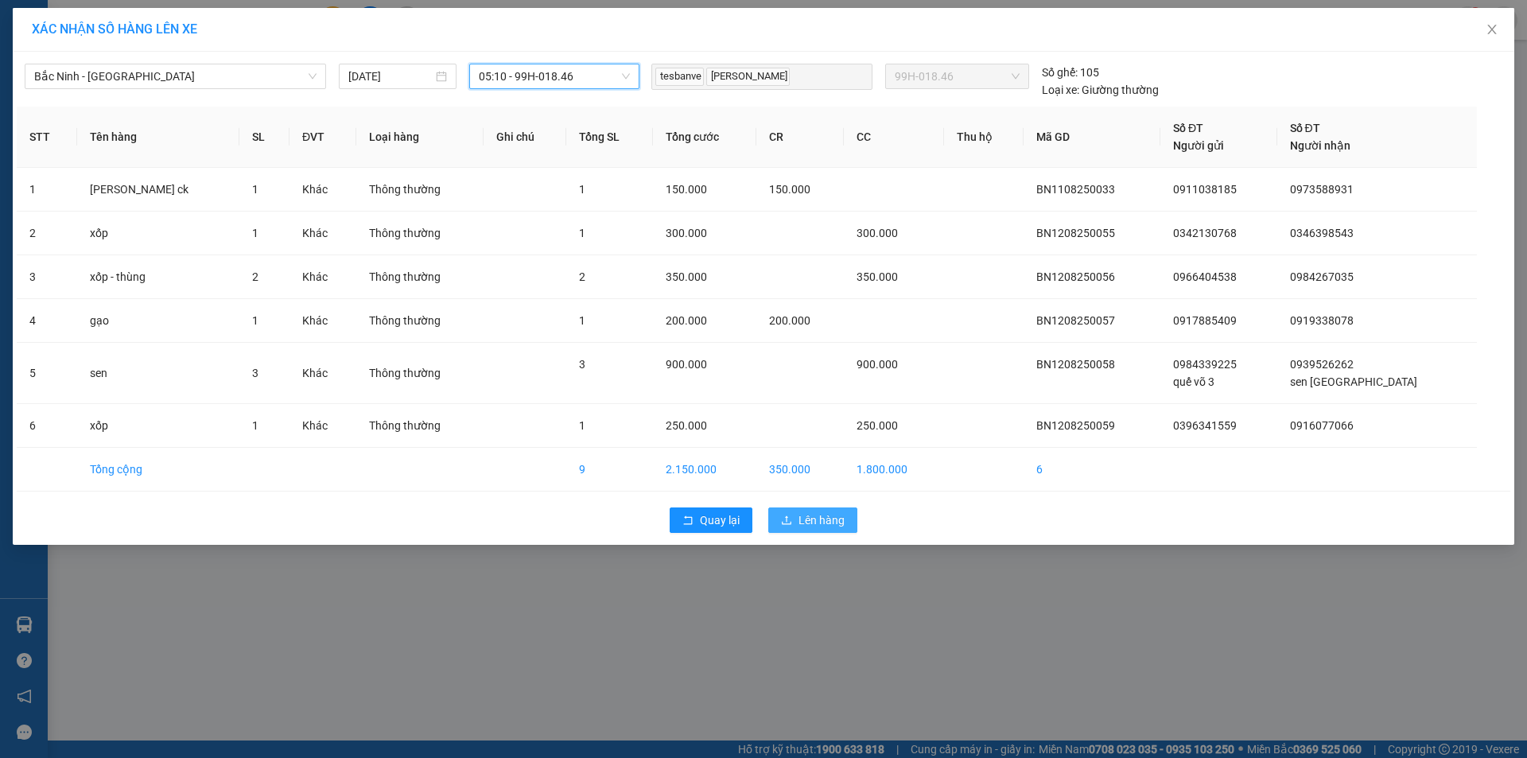
click at [814, 521] on span "Lên hàng" at bounding box center [822, 519] width 46 height 17
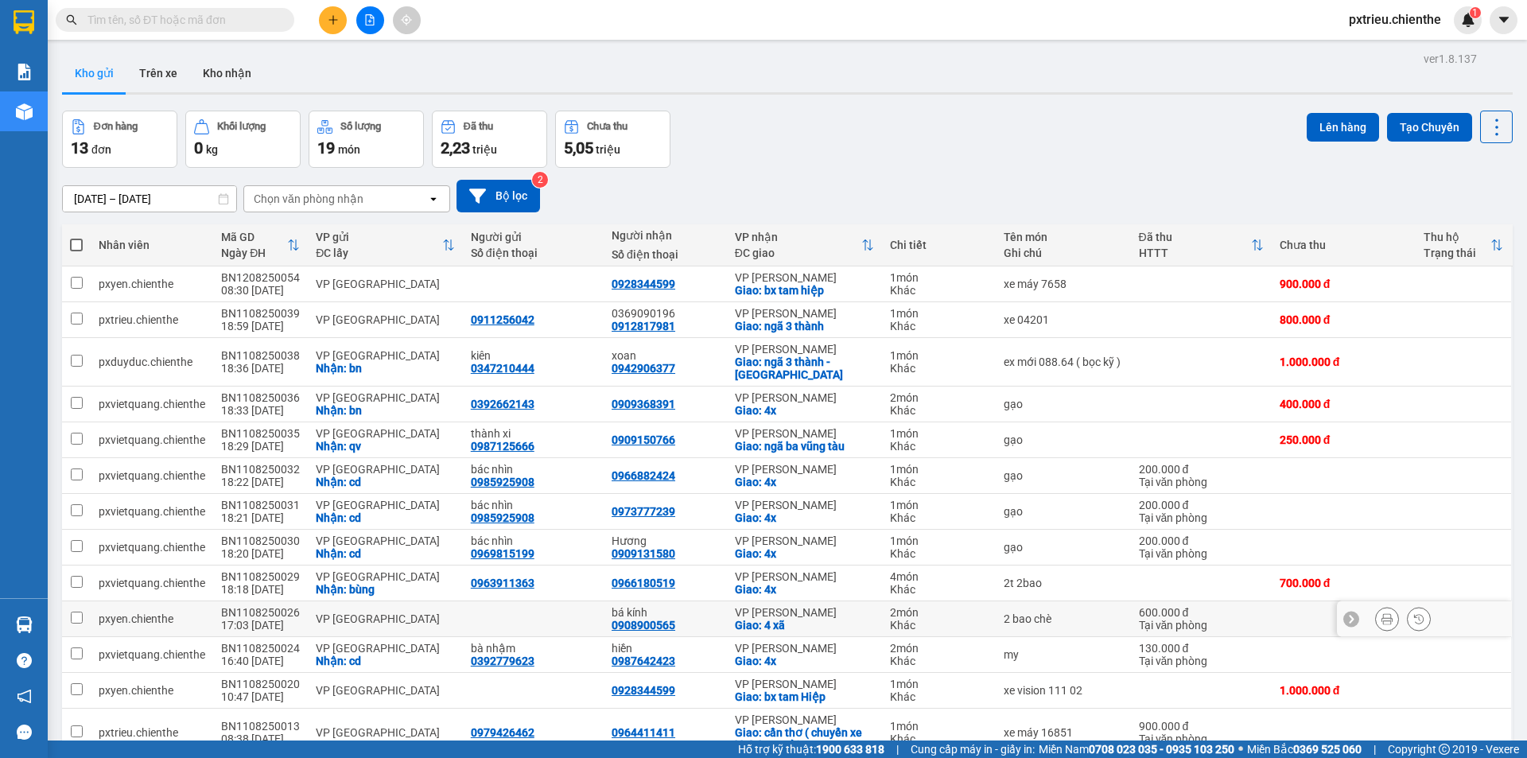
scroll to position [82, 0]
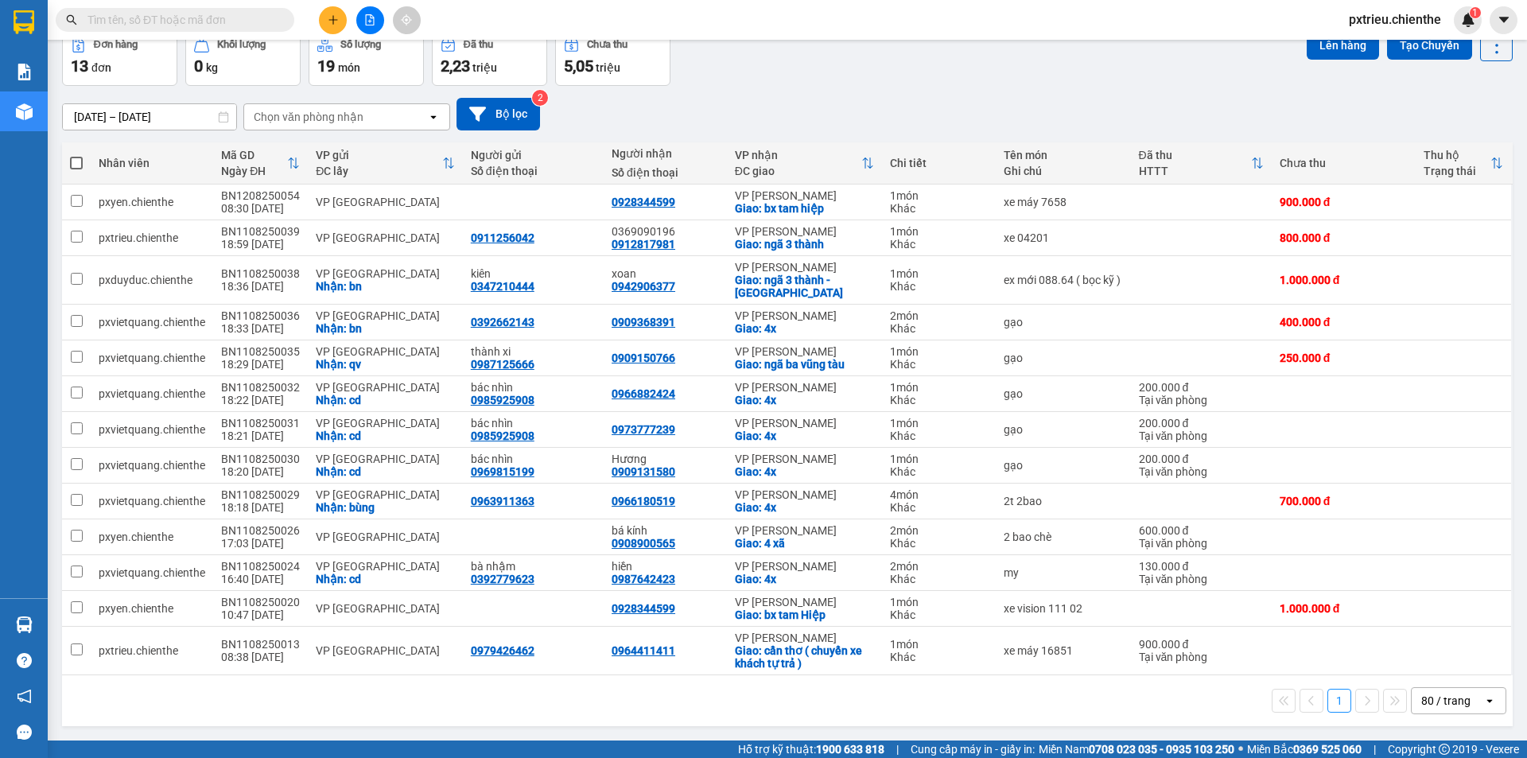
click at [1483, 702] on icon "open" at bounding box center [1489, 700] width 13 height 13
click at [1460, 643] on span "80 / trang" at bounding box center [1438, 637] width 53 height 16
click at [1483, 698] on icon "open" at bounding box center [1489, 700] width 13 height 13
click at [1451, 671] on span "100 / trang" at bounding box center [1440, 666] width 57 height 16
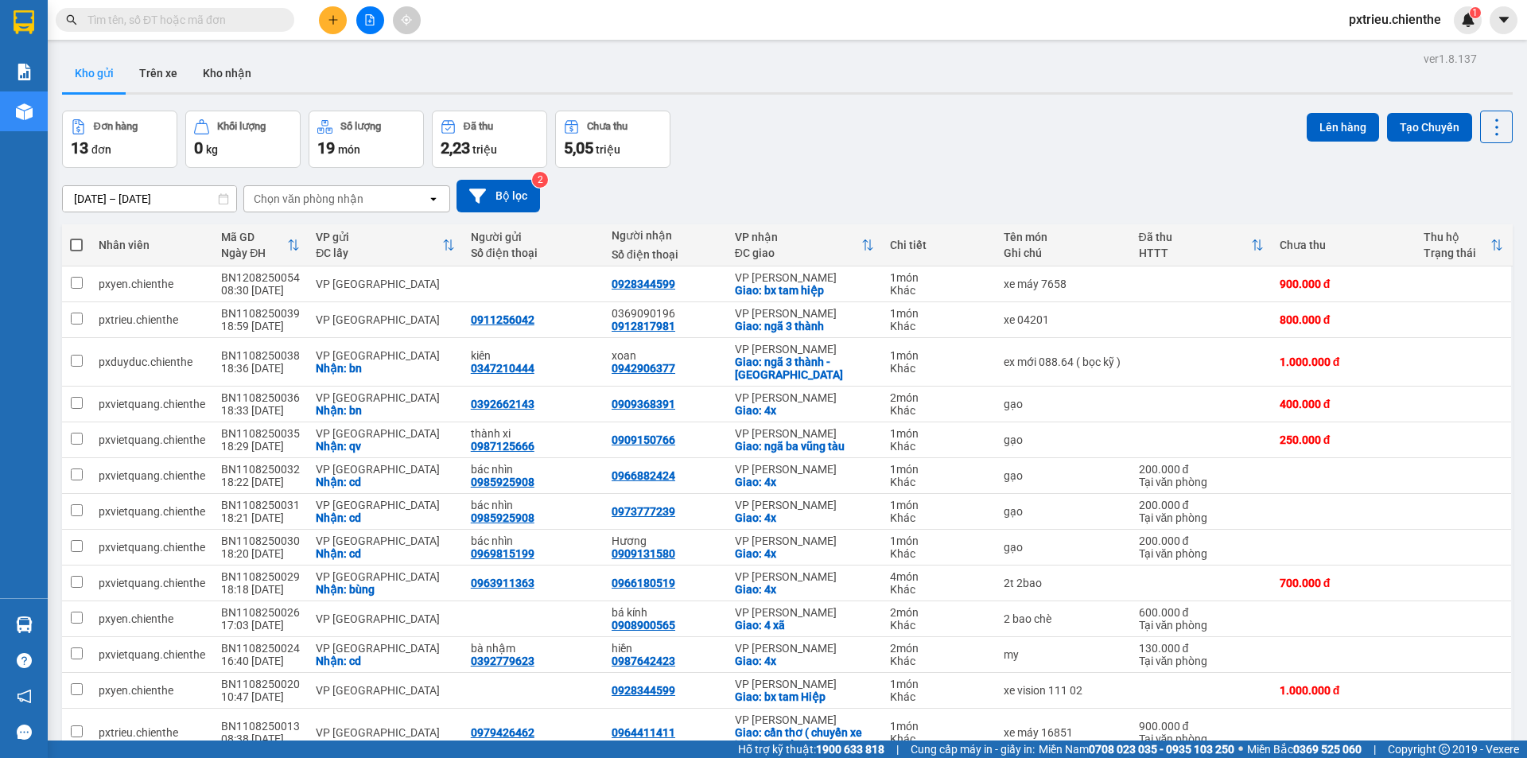
click at [77, 200] on input "10/08/2025 – 12/08/2025" at bounding box center [149, 198] width 173 height 25
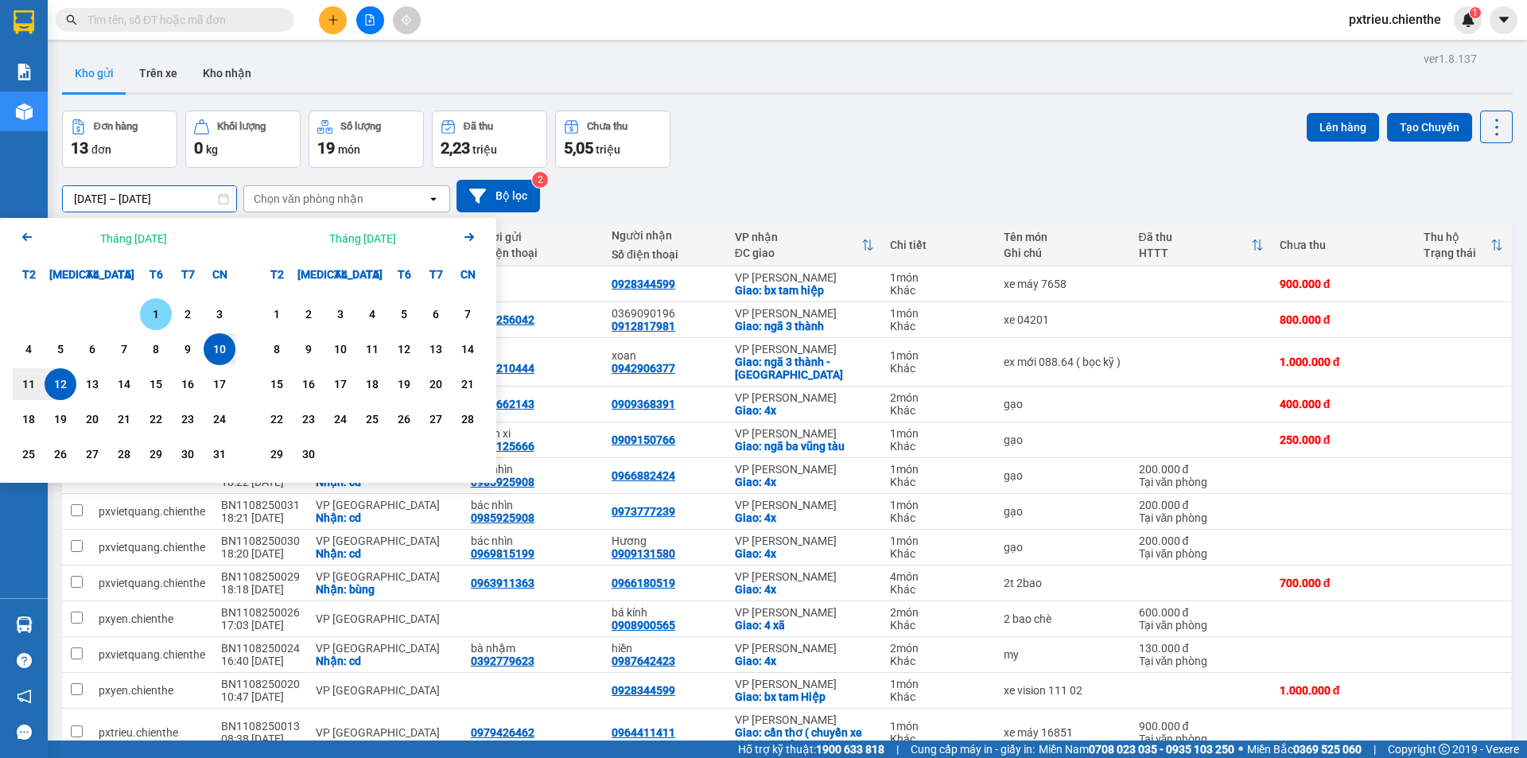
click at [157, 321] on div "1" at bounding box center [156, 314] width 22 height 19
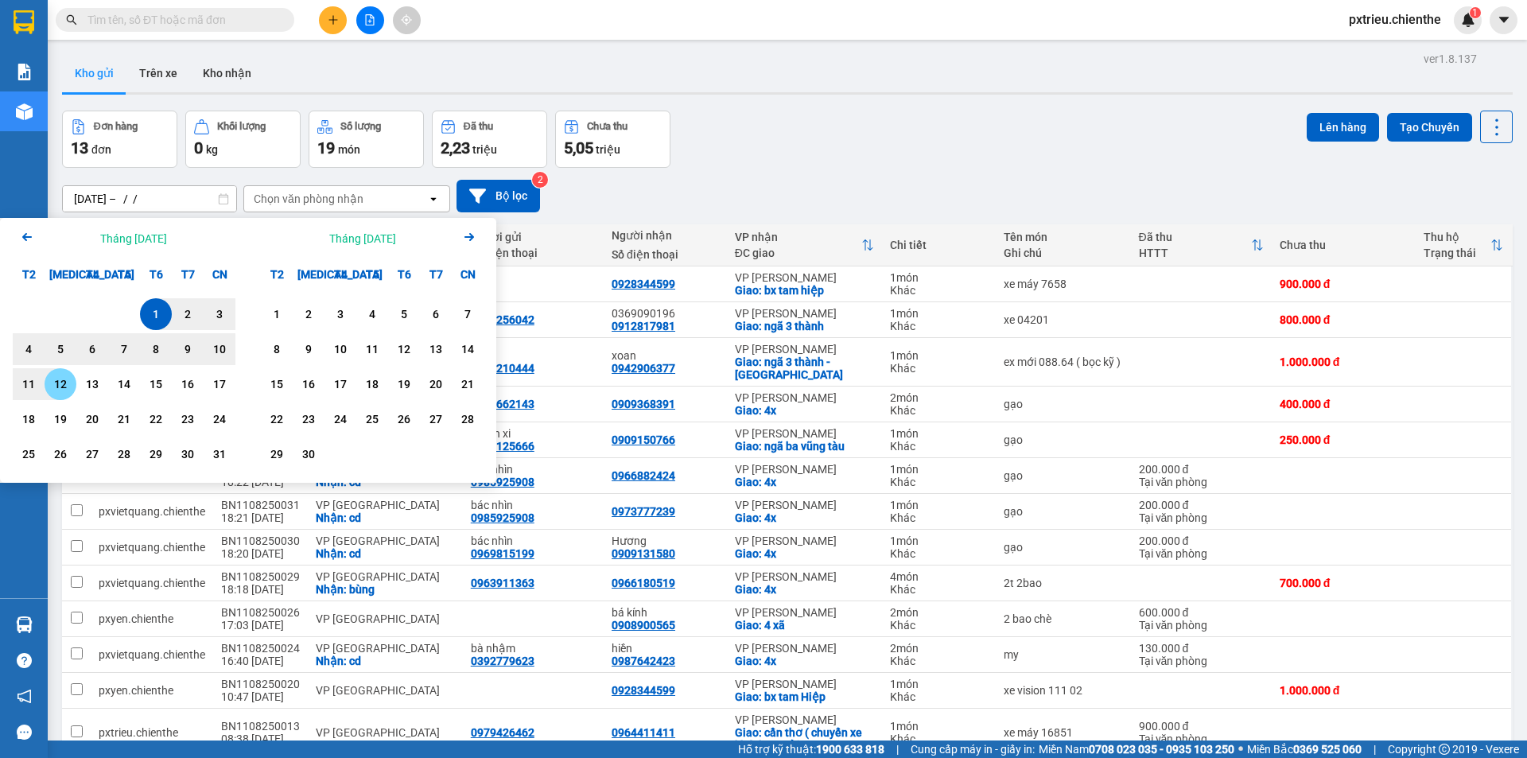
click at [59, 389] on div "12" at bounding box center [60, 384] width 22 height 19
type input "[DATE] – [DATE]"
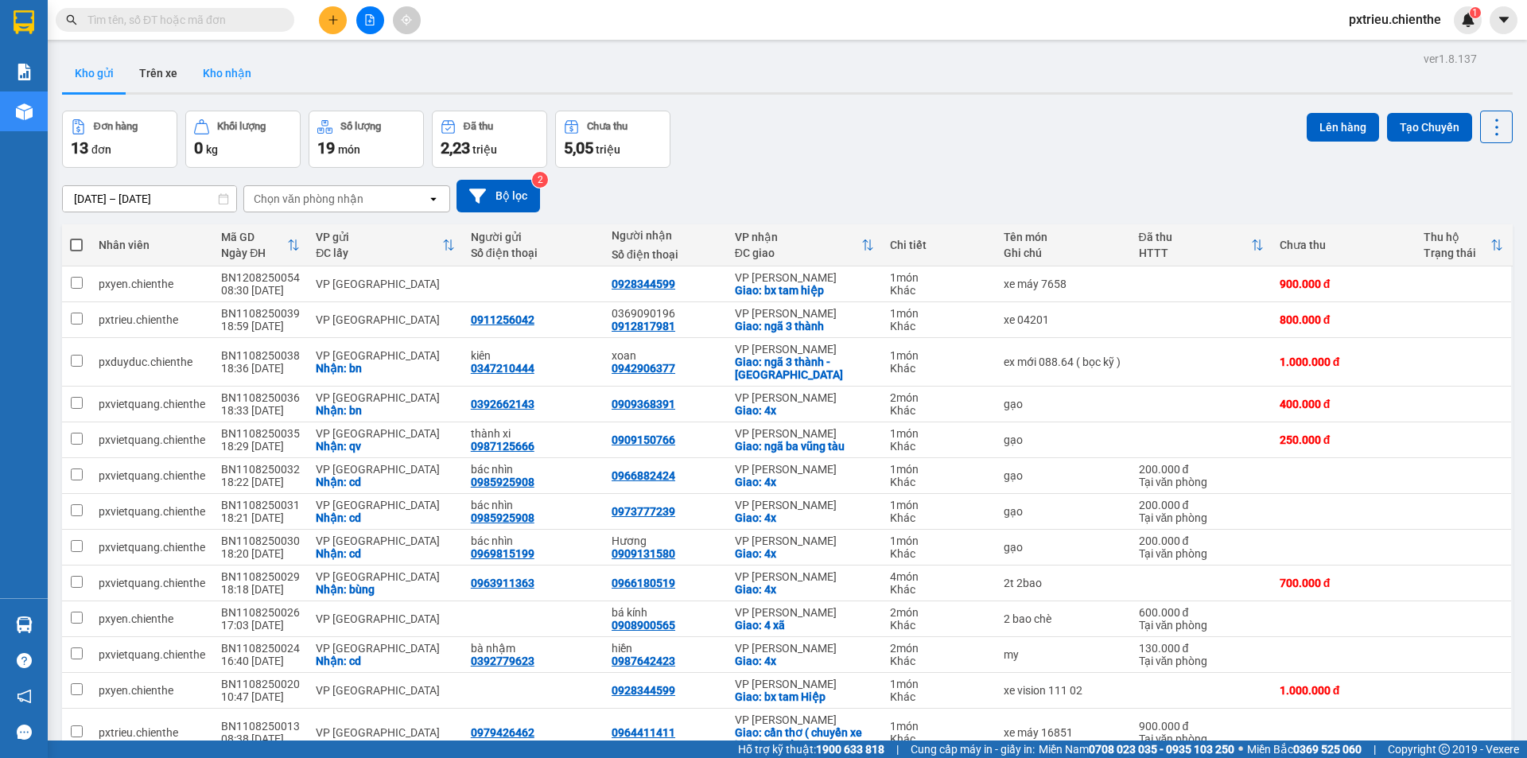
click at [227, 74] on button "Kho nhận" at bounding box center [227, 73] width 74 height 38
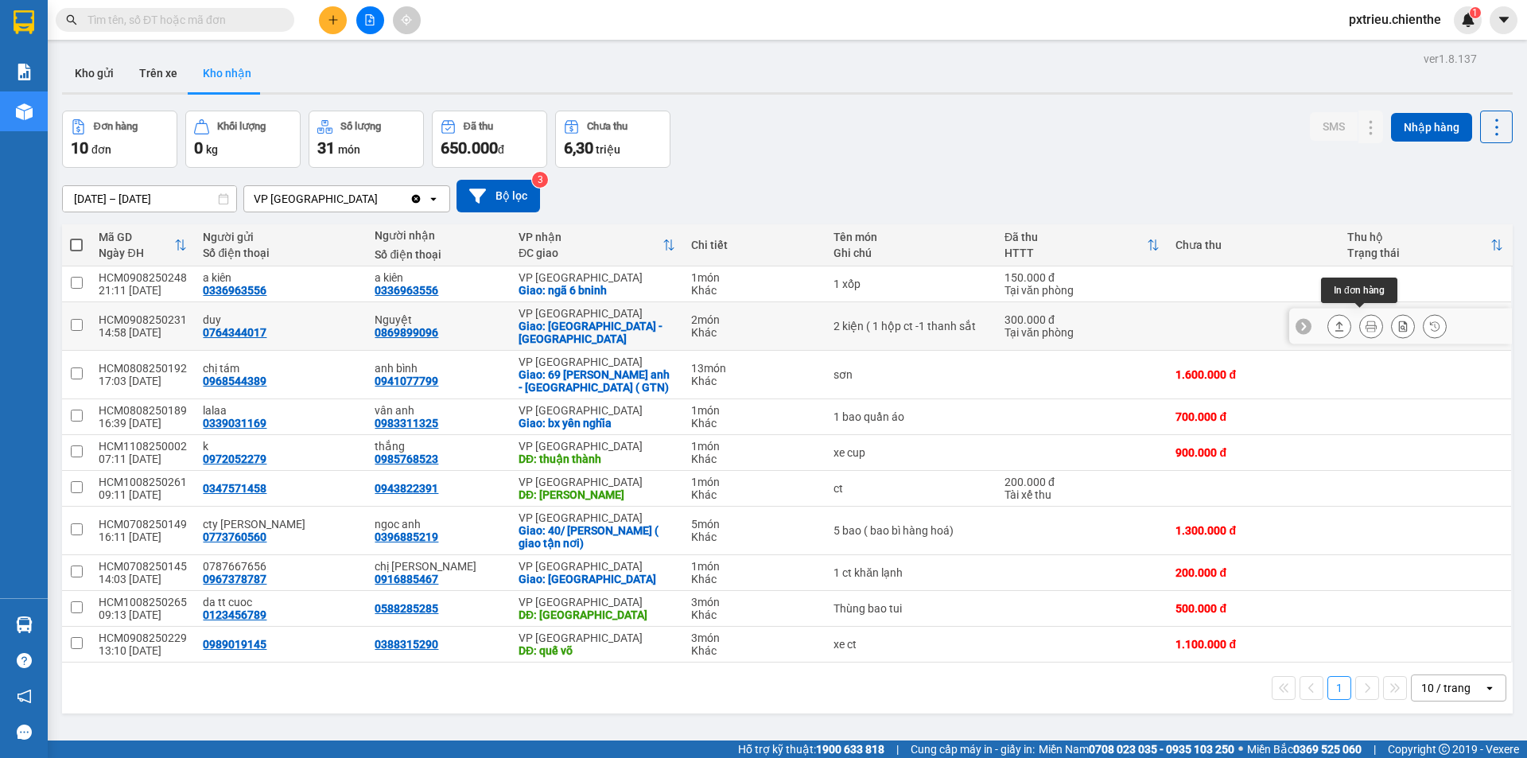
click at [1366, 322] on icon at bounding box center [1371, 326] width 11 height 11
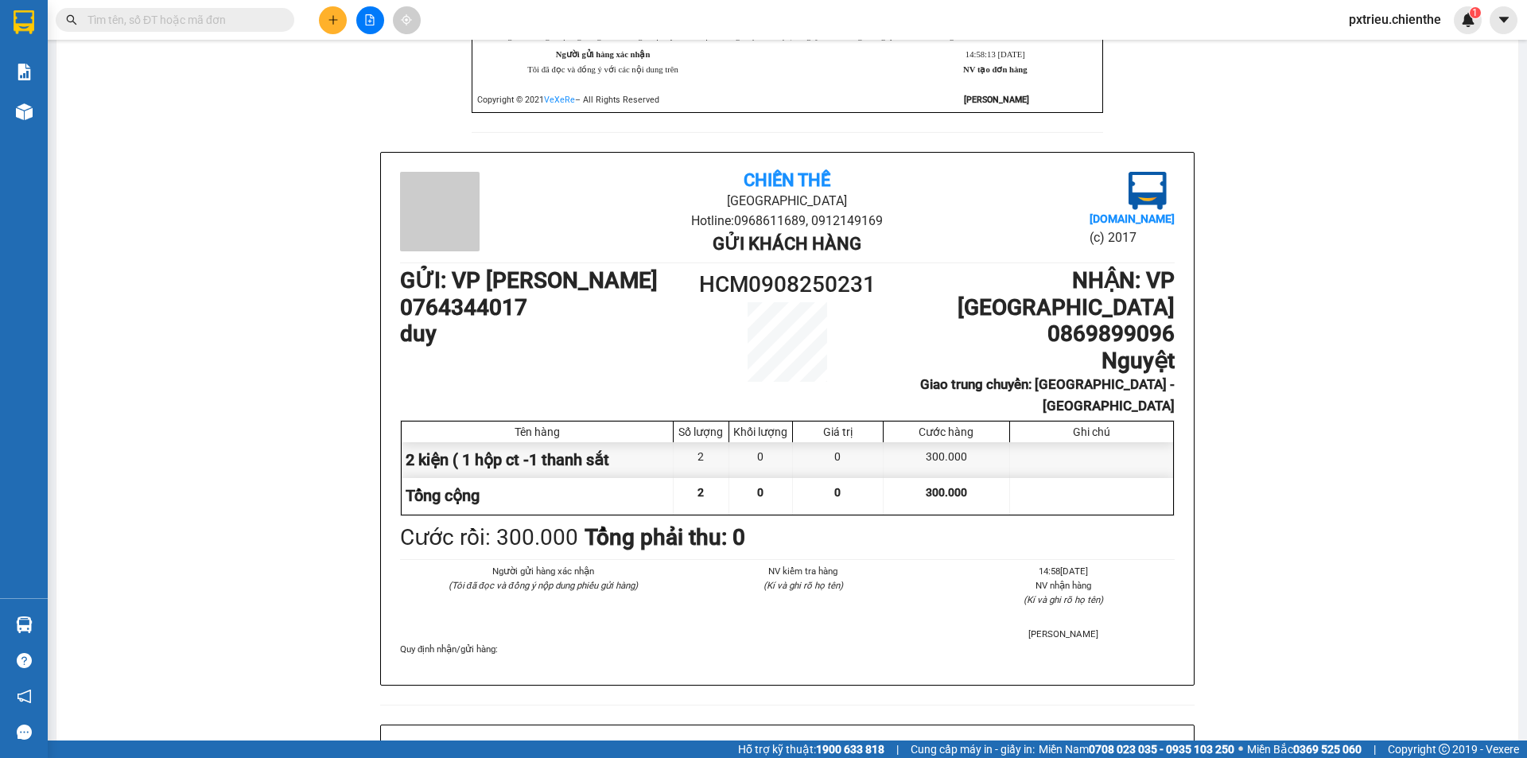
scroll to position [80, 0]
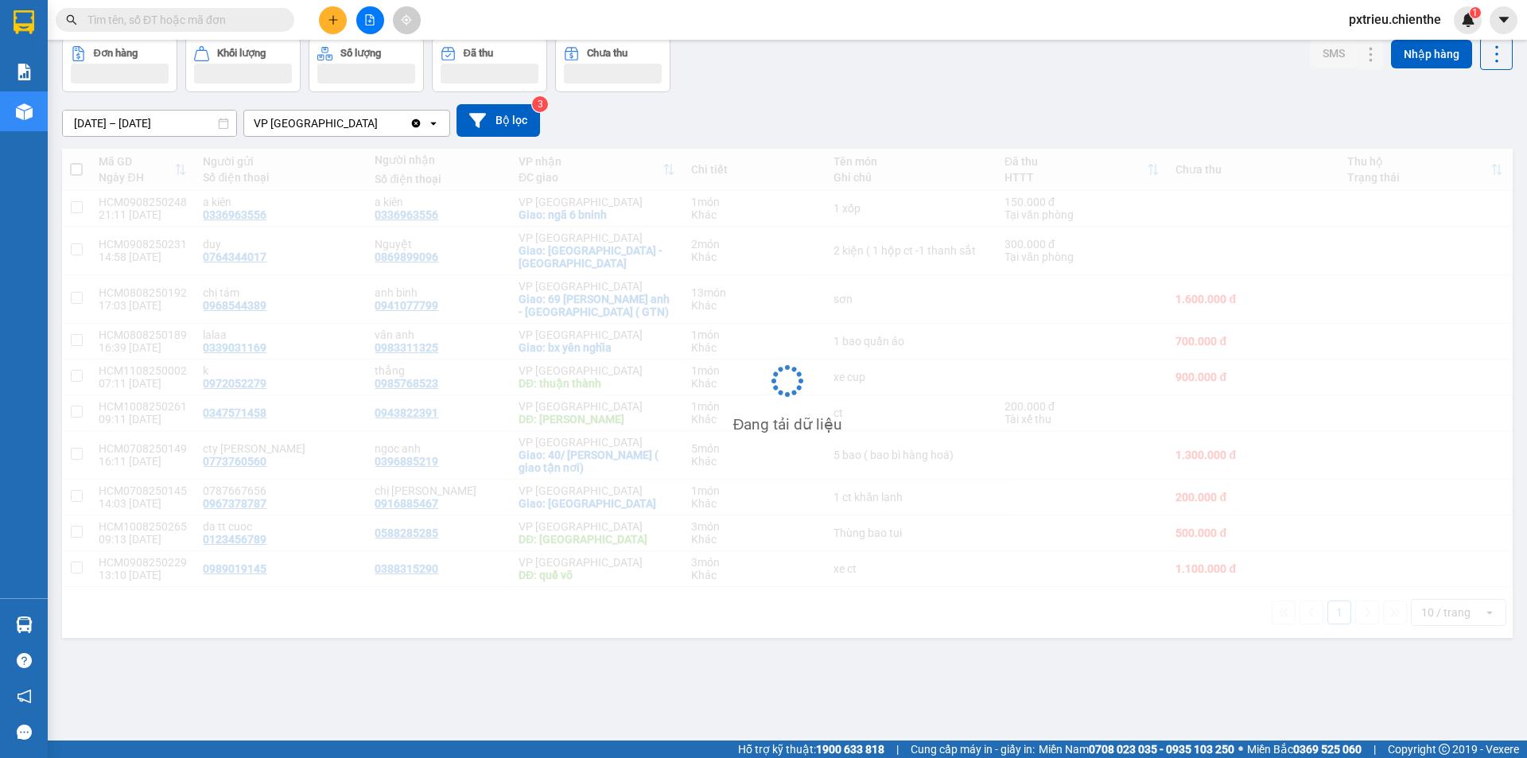
scroll to position [73, 0]
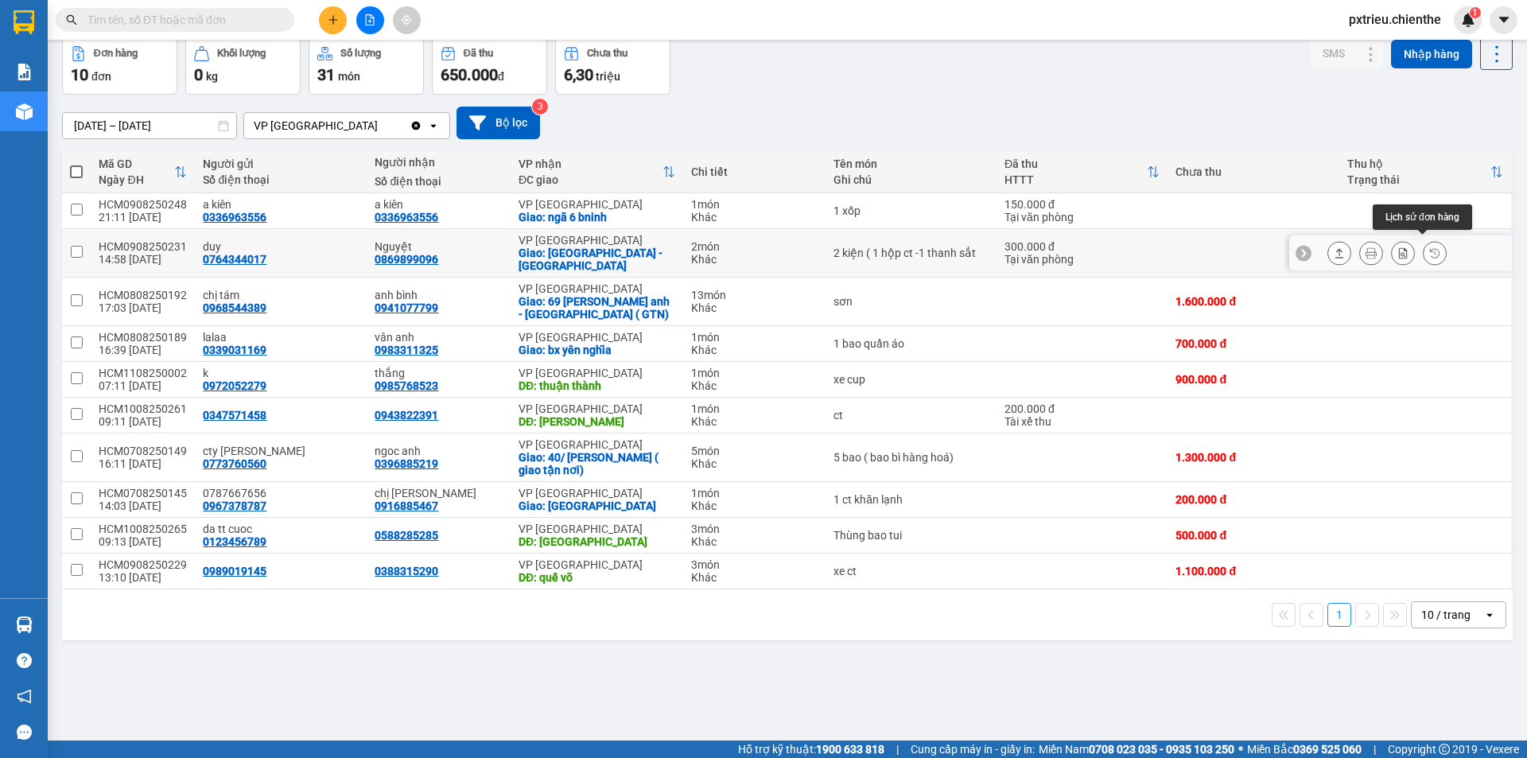
click at [1424, 247] on button at bounding box center [1435, 253] width 22 height 28
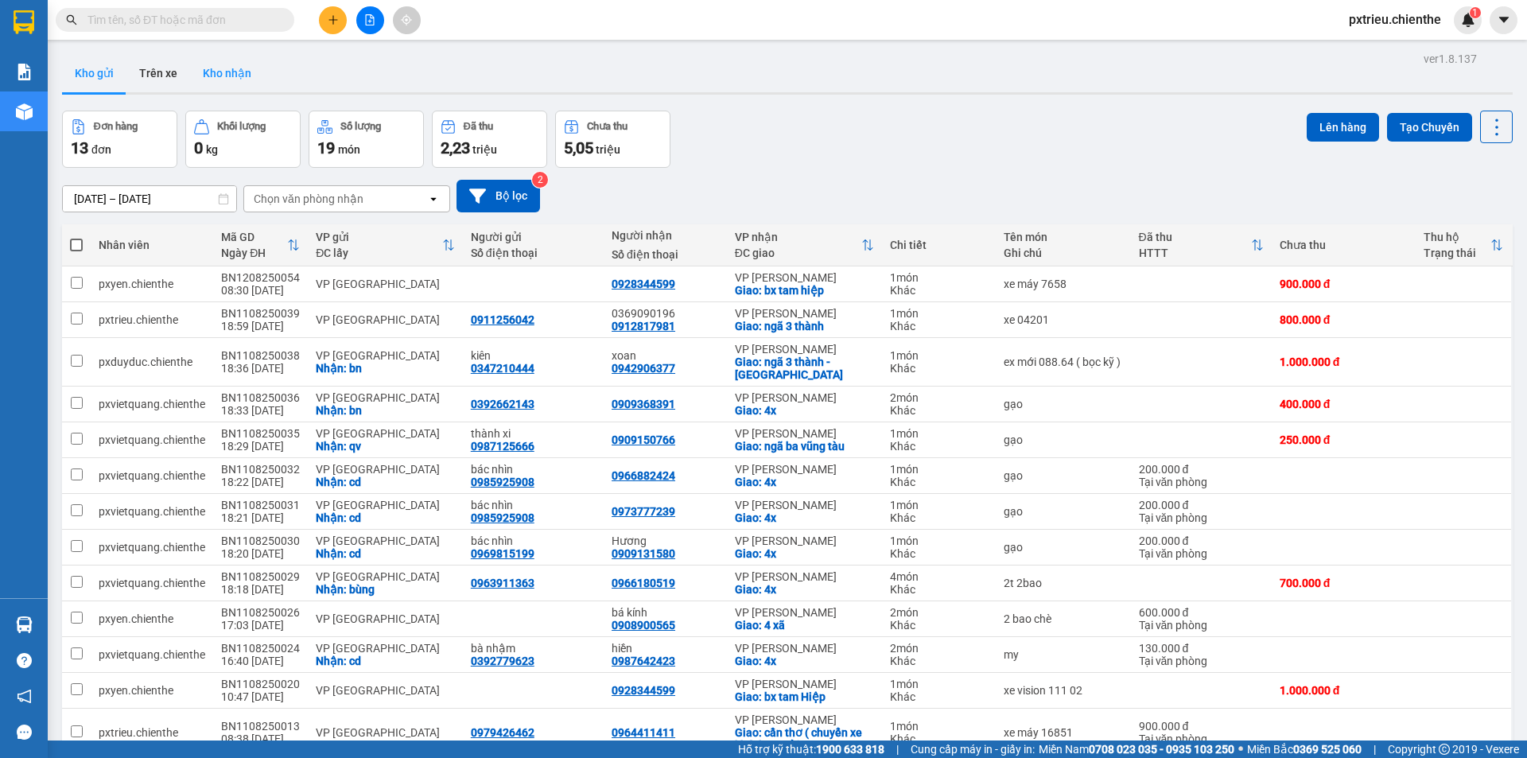
click at [235, 68] on button "Kho nhận" at bounding box center [227, 73] width 74 height 38
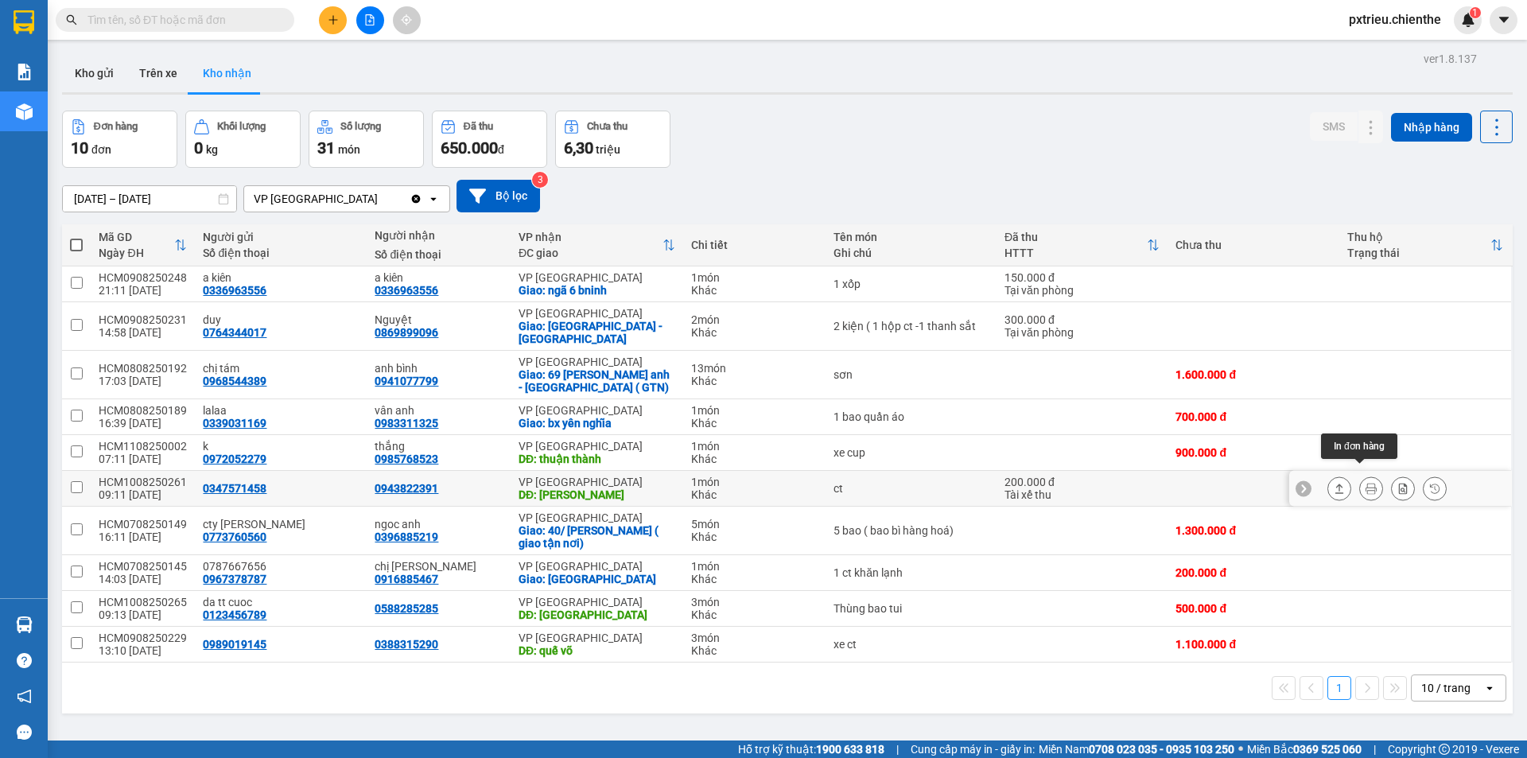
click at [1366, 483] on icon at bounding box center [1371, 488] width 11 height 11
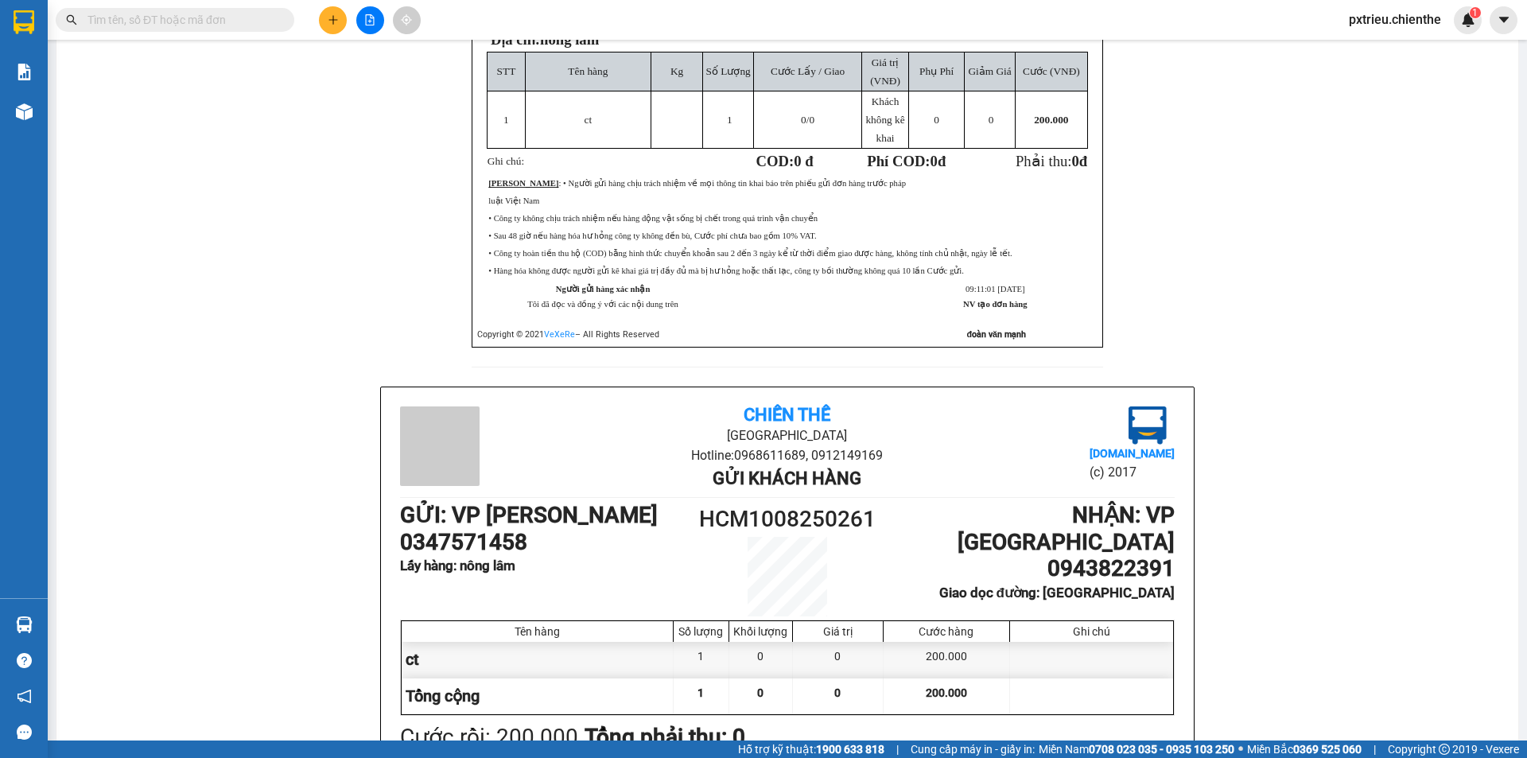
scroll to position [477, 0]
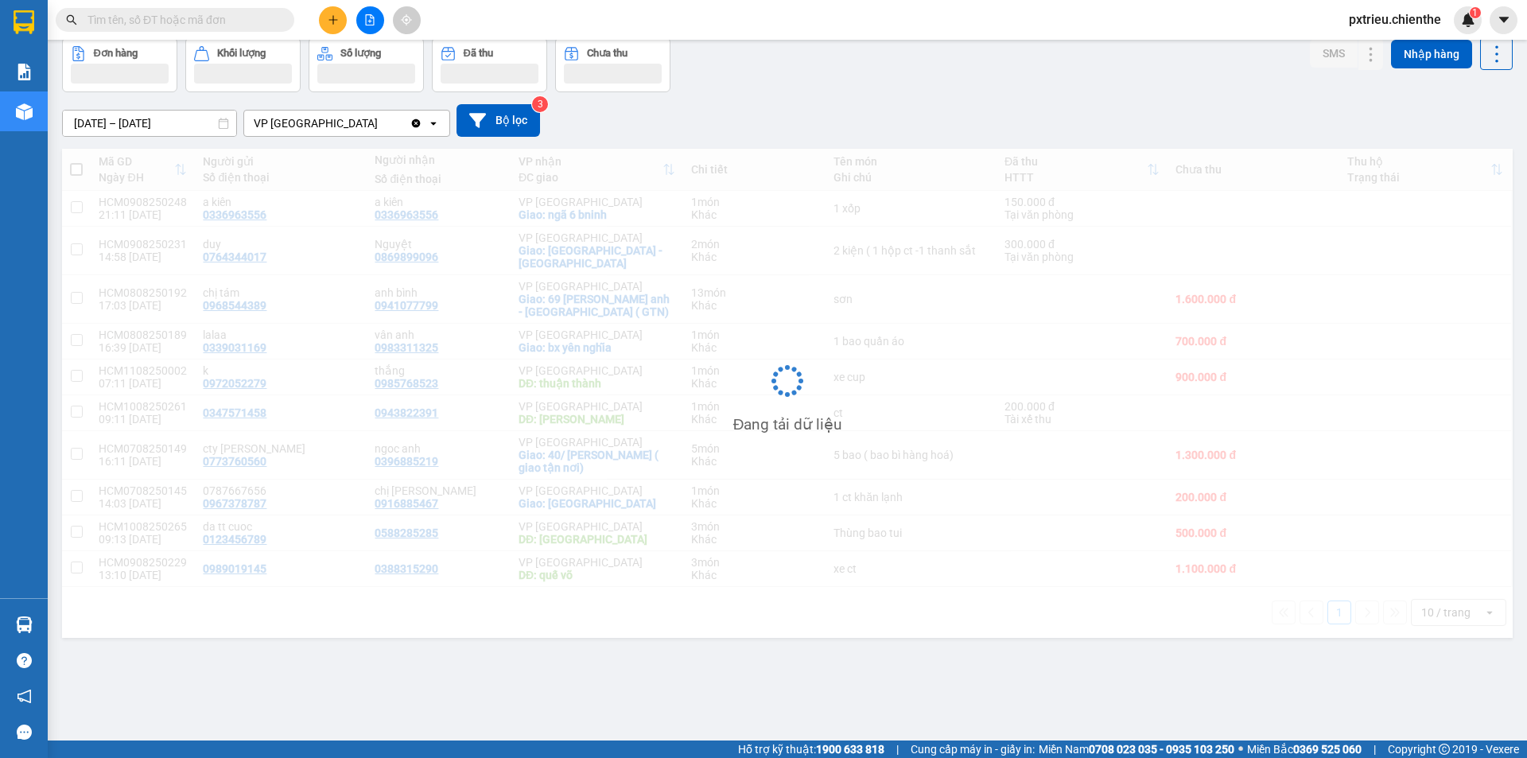
scroll to position [73, 0]
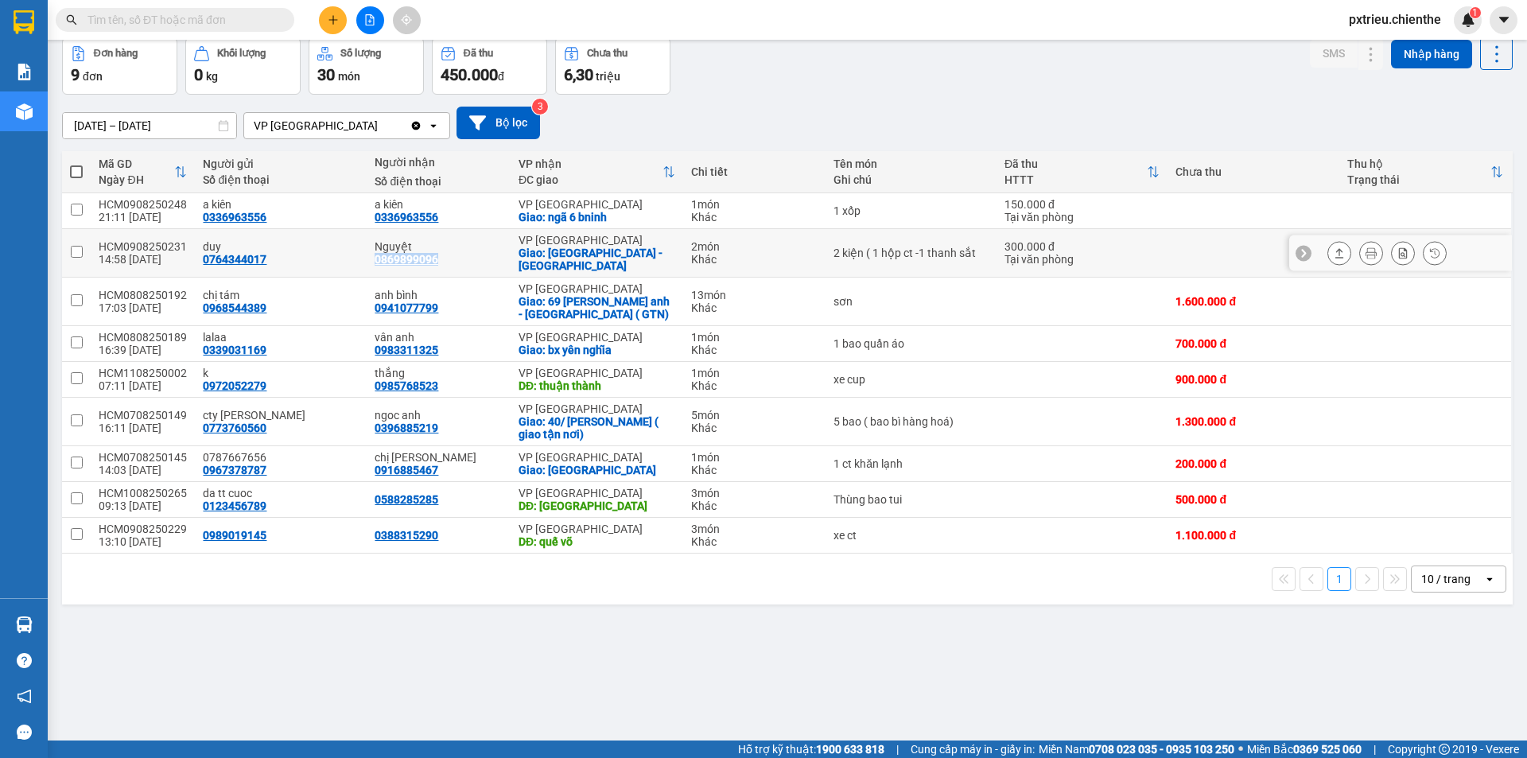
drag, startPoint x: 434, startPoint y: 252, endPoint x: 366, endPoint y: 256, distance: 67.7
click at [367, 256] on td "Nguyệt 0869899096" at bounding box center [439, 253] width 144 height 49
checkbox input "true"
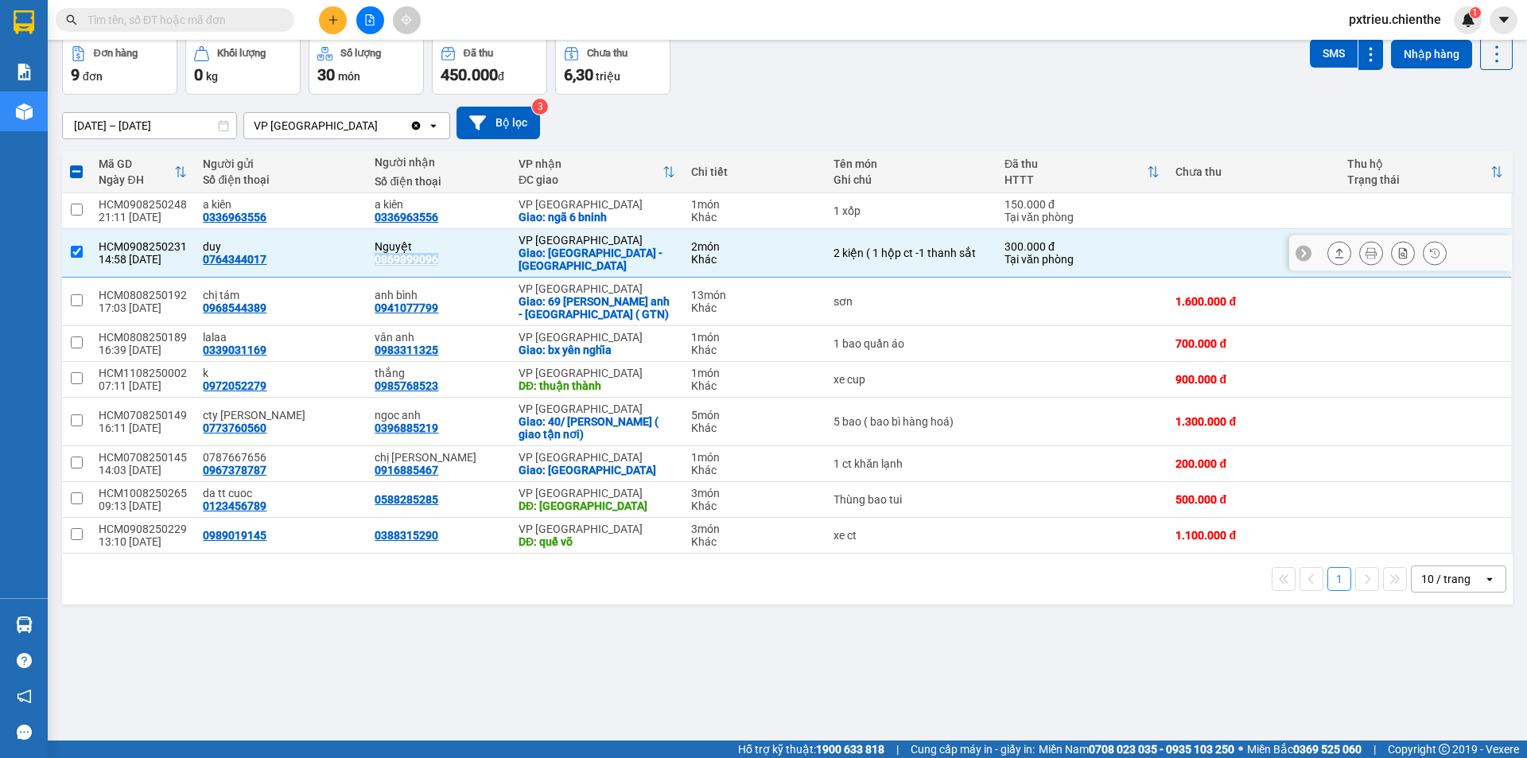
copy div "0869899096"
click at [229, 18] on input "text" at bounding box center [181, 19] width 188 height 17
paste input "0869899096"
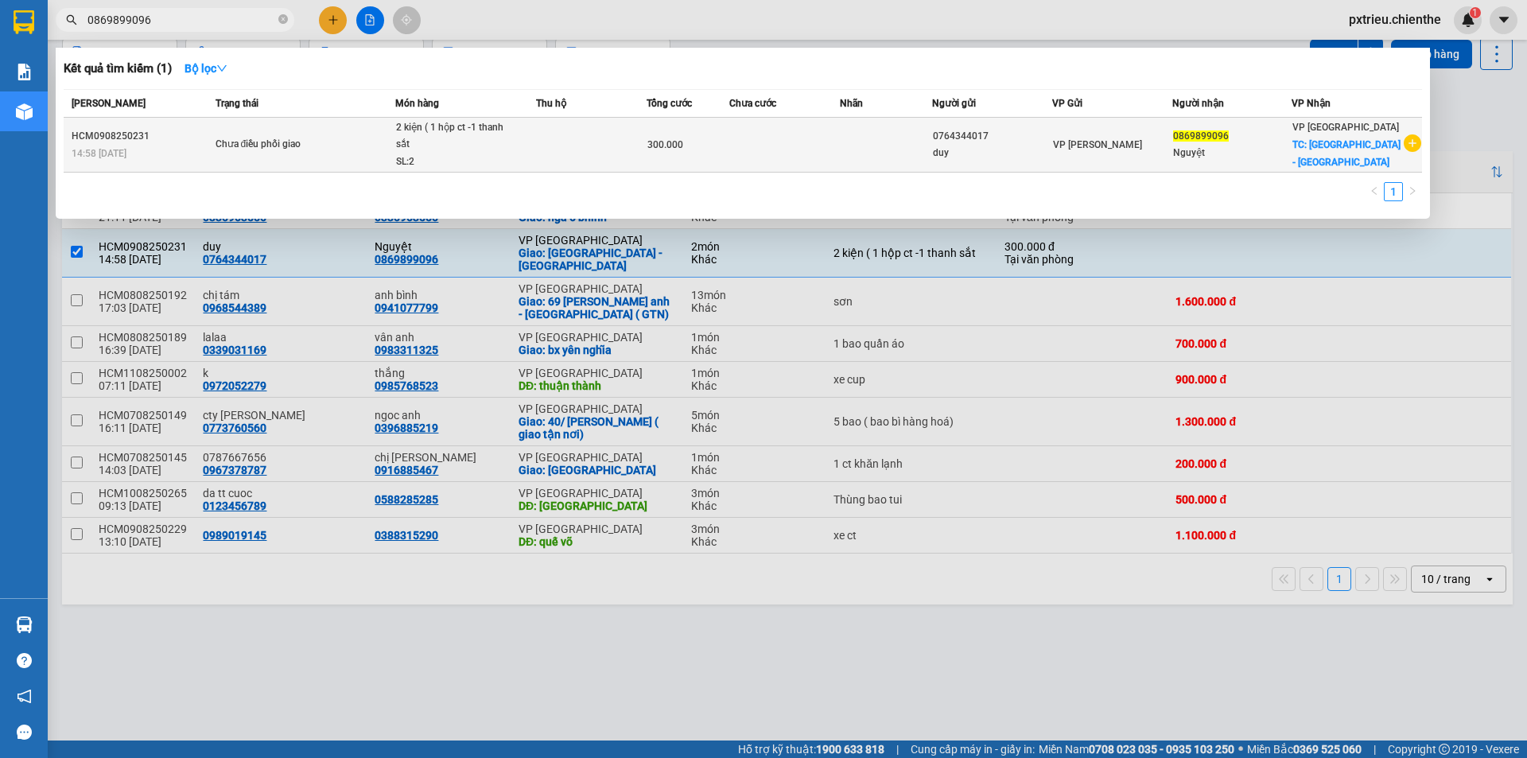
type input "0869899096"
click at [461, 149] on div "2 kiện ( 1 hộp ct -1 thanh sắt" at bounding box center [455, 136] width 119 height 34
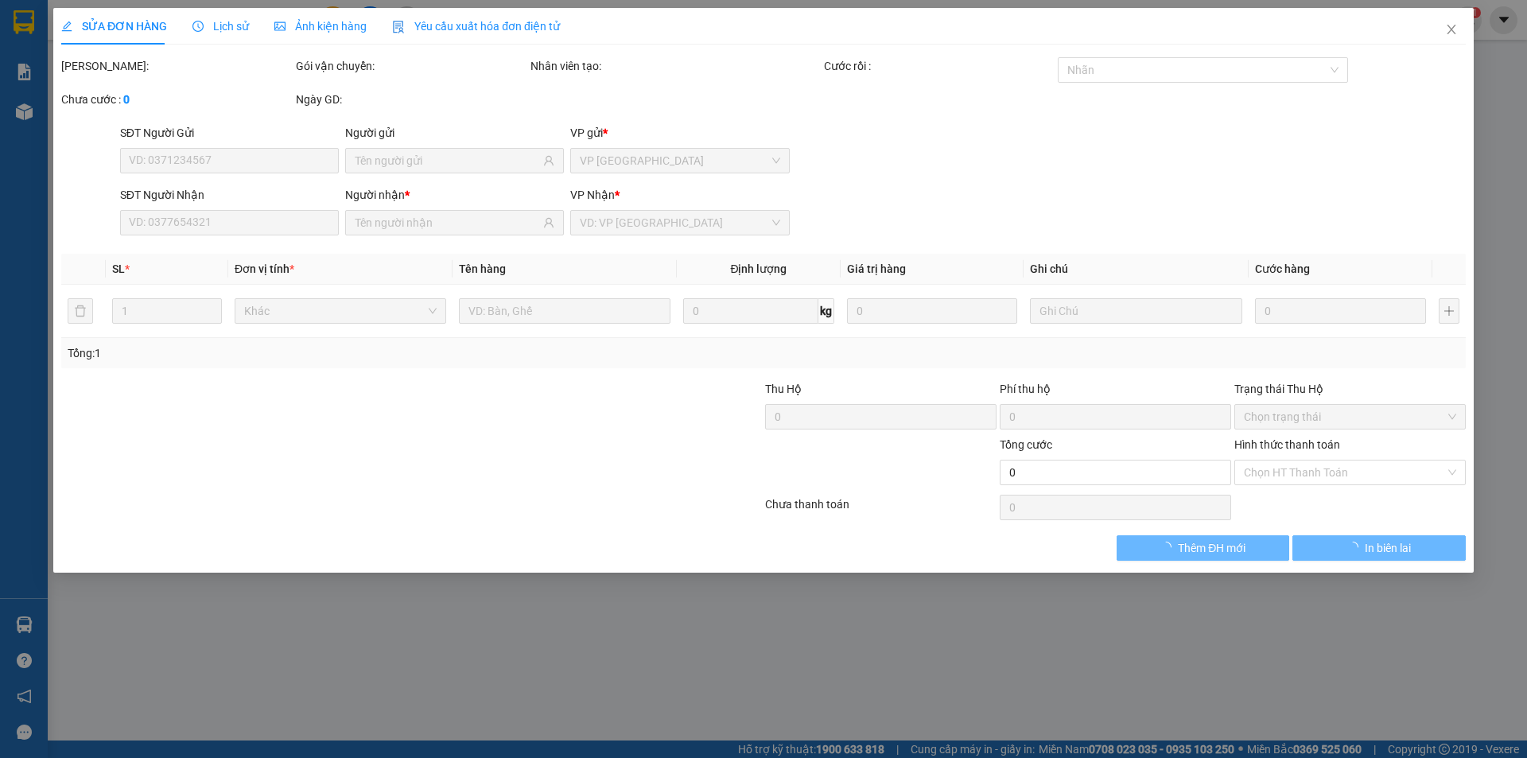
type input "0764344017"
type input "duy"
type input "0869899096"
type input "Nguyệt"
type input "300.000"
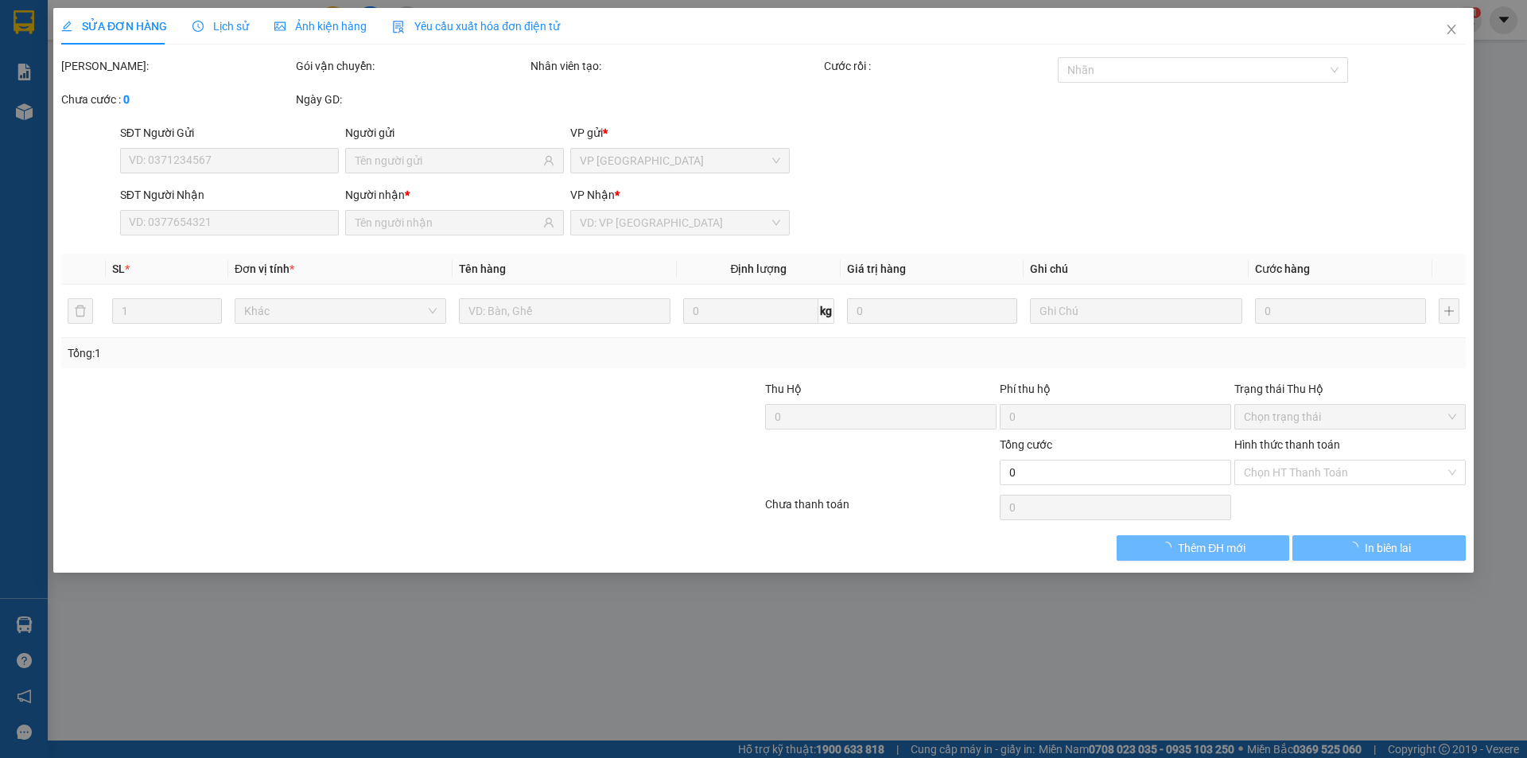
type input "0"
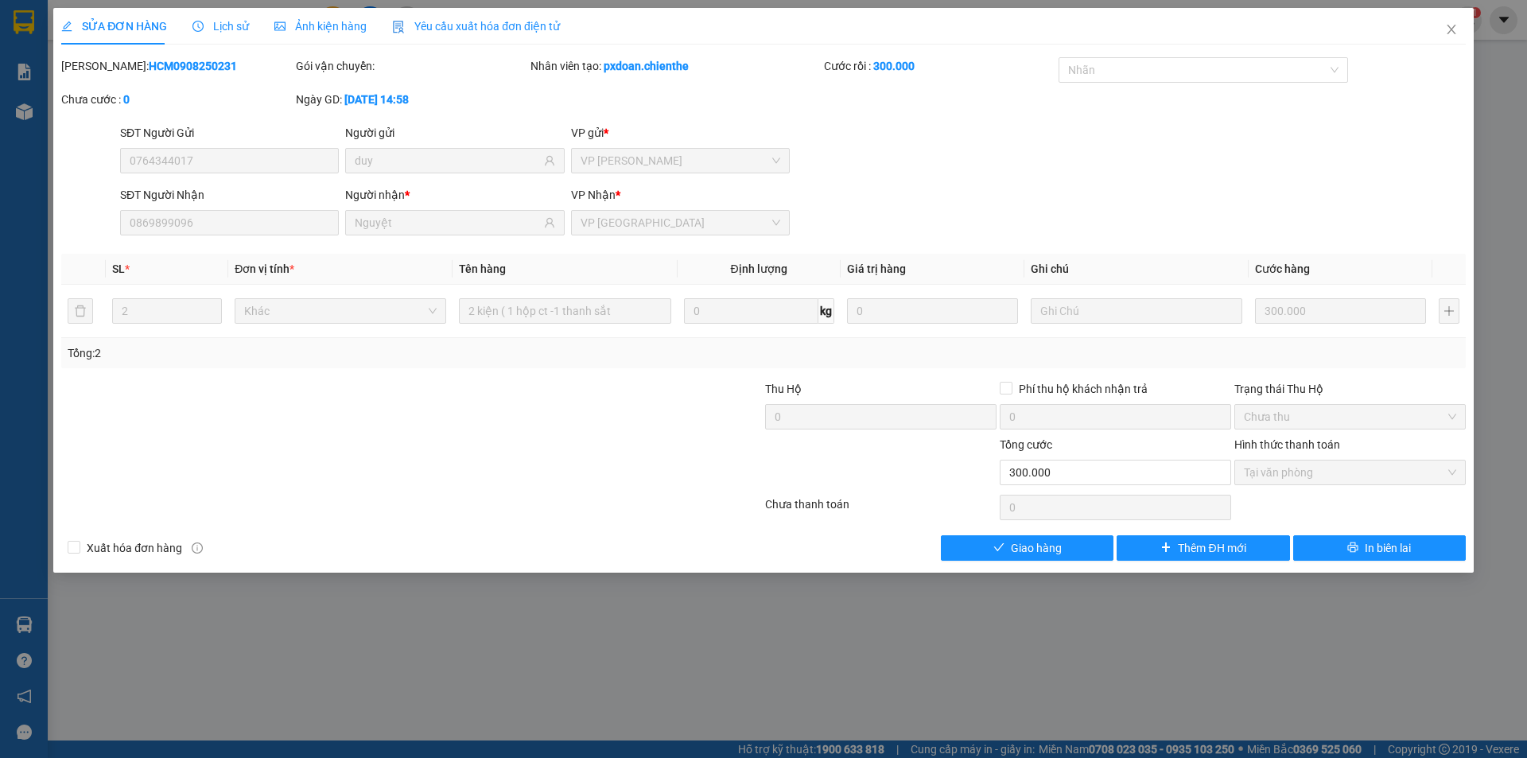
click at [231, 26] on span "Lịch sử" at bounding box center [220, 26] width 56 height 13
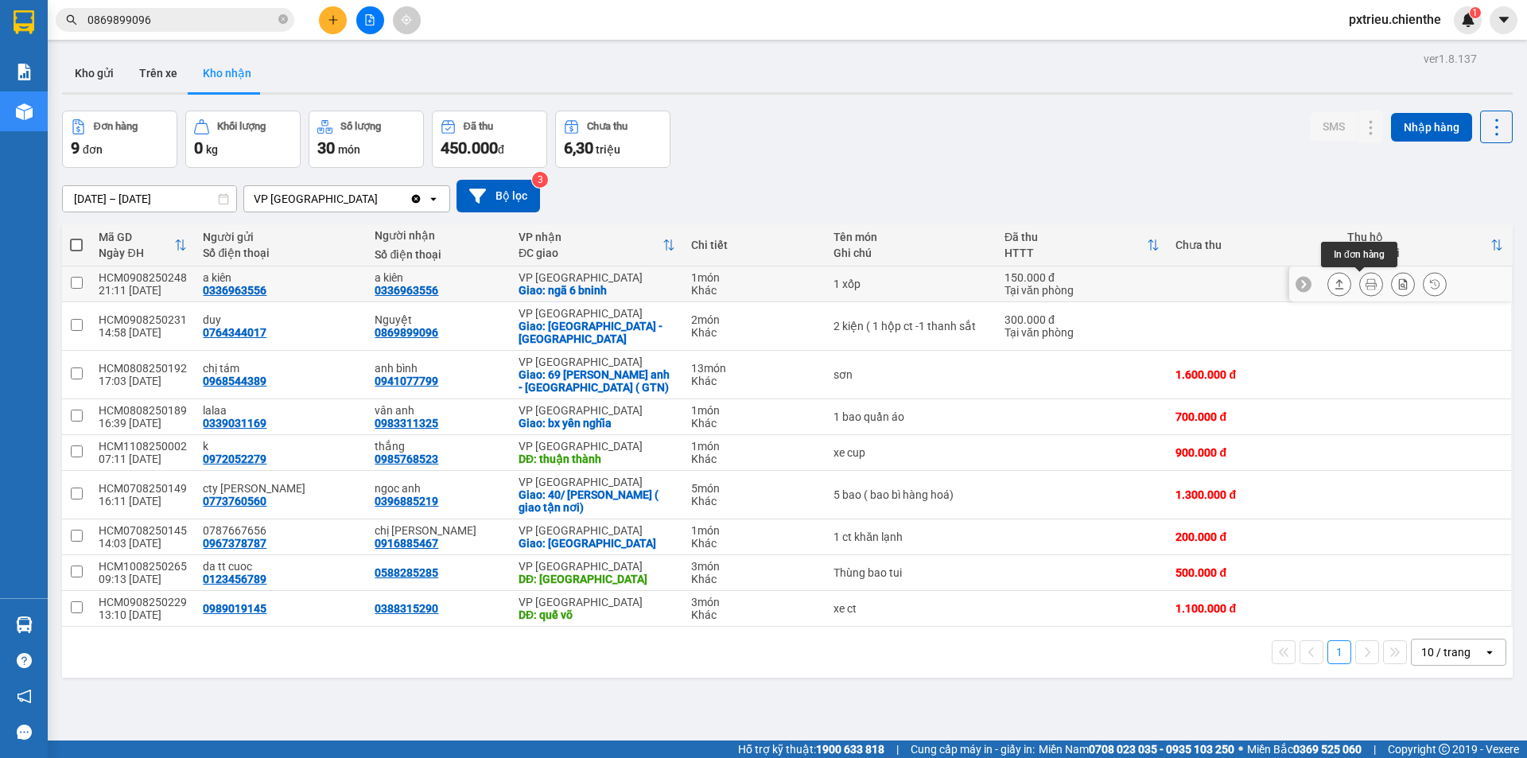
click at [1366, 285] on icon at bounding box center [1371, 283] width 11 height 11
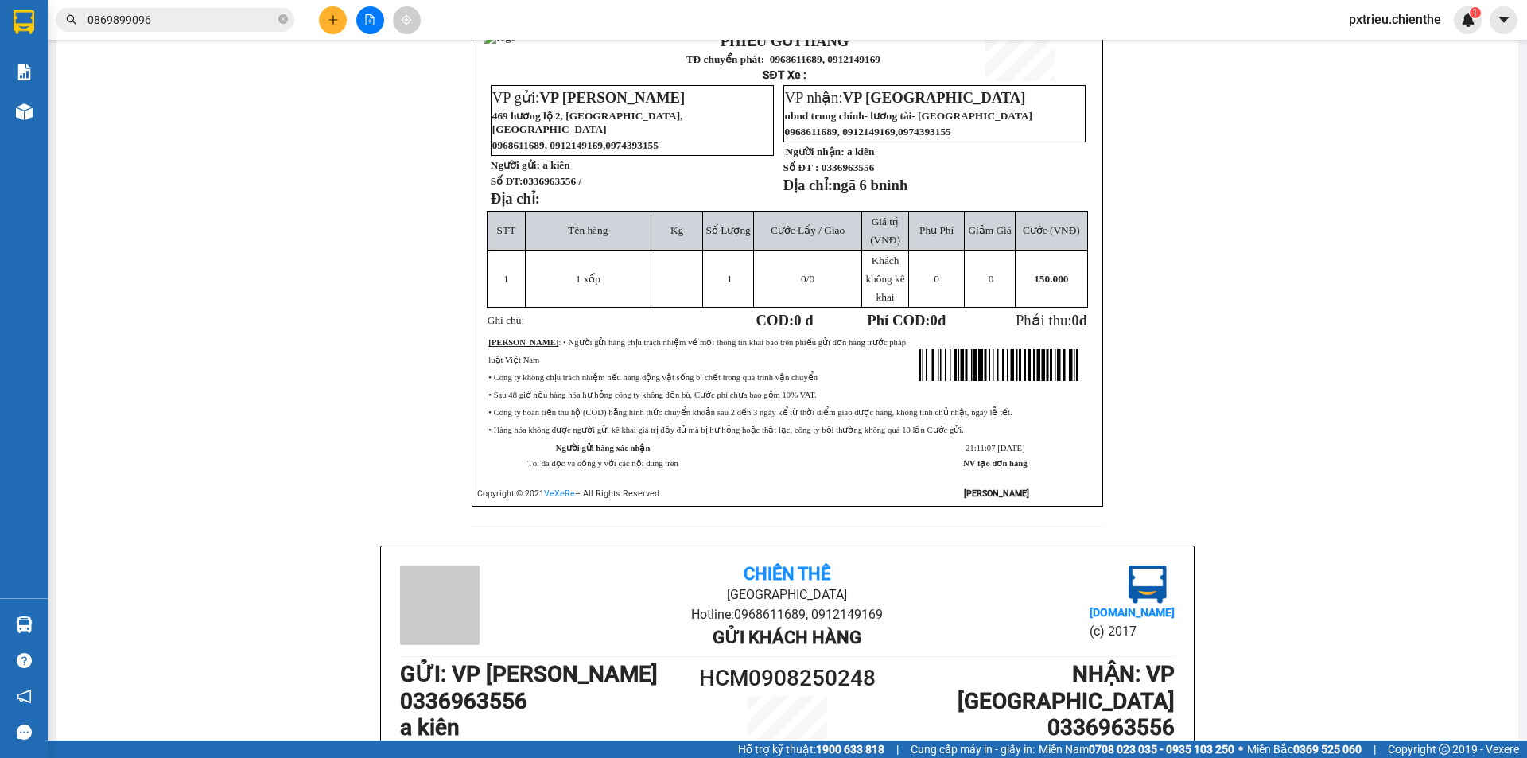
scroll to position [318, 0]
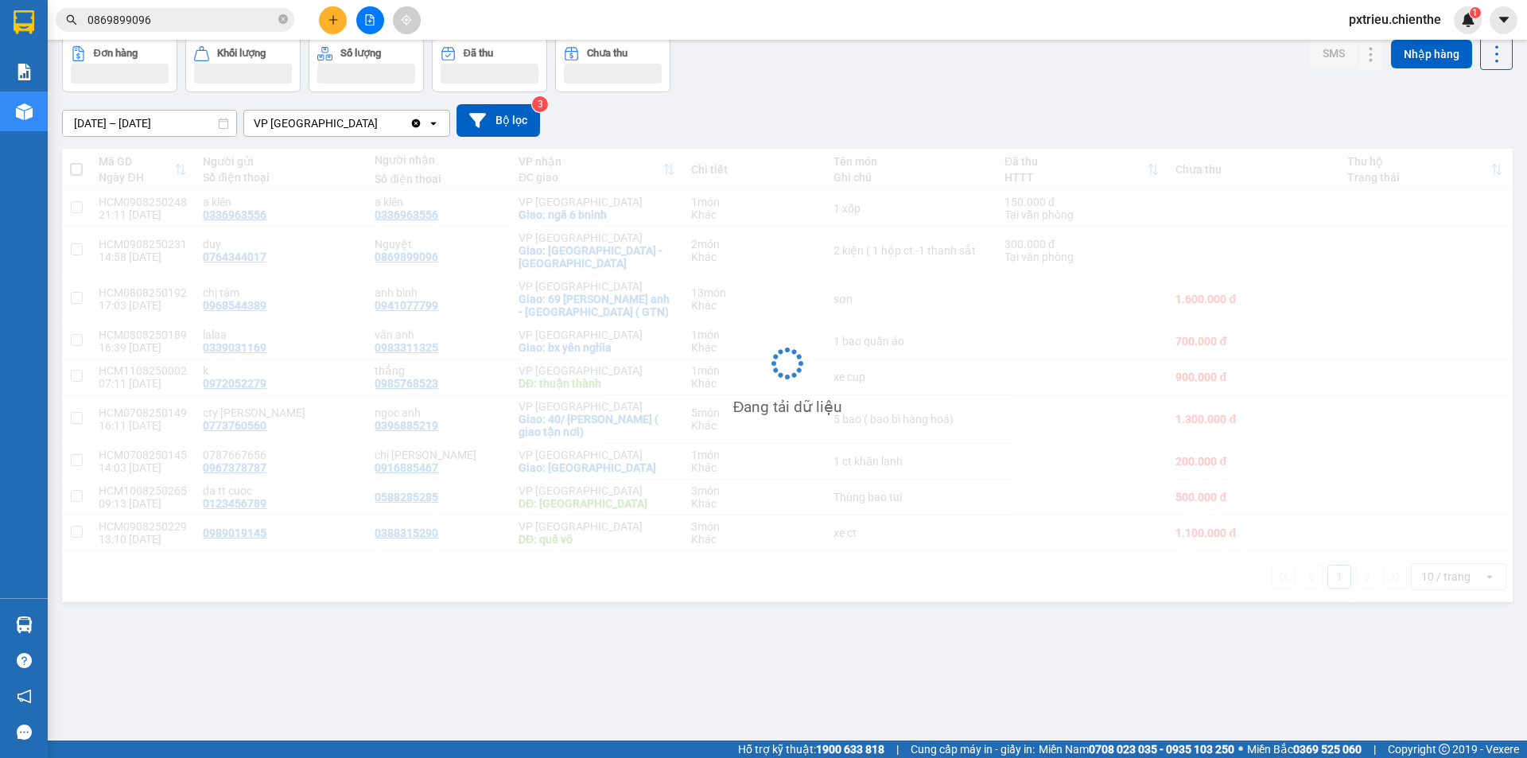
scroll to position [73, 0]
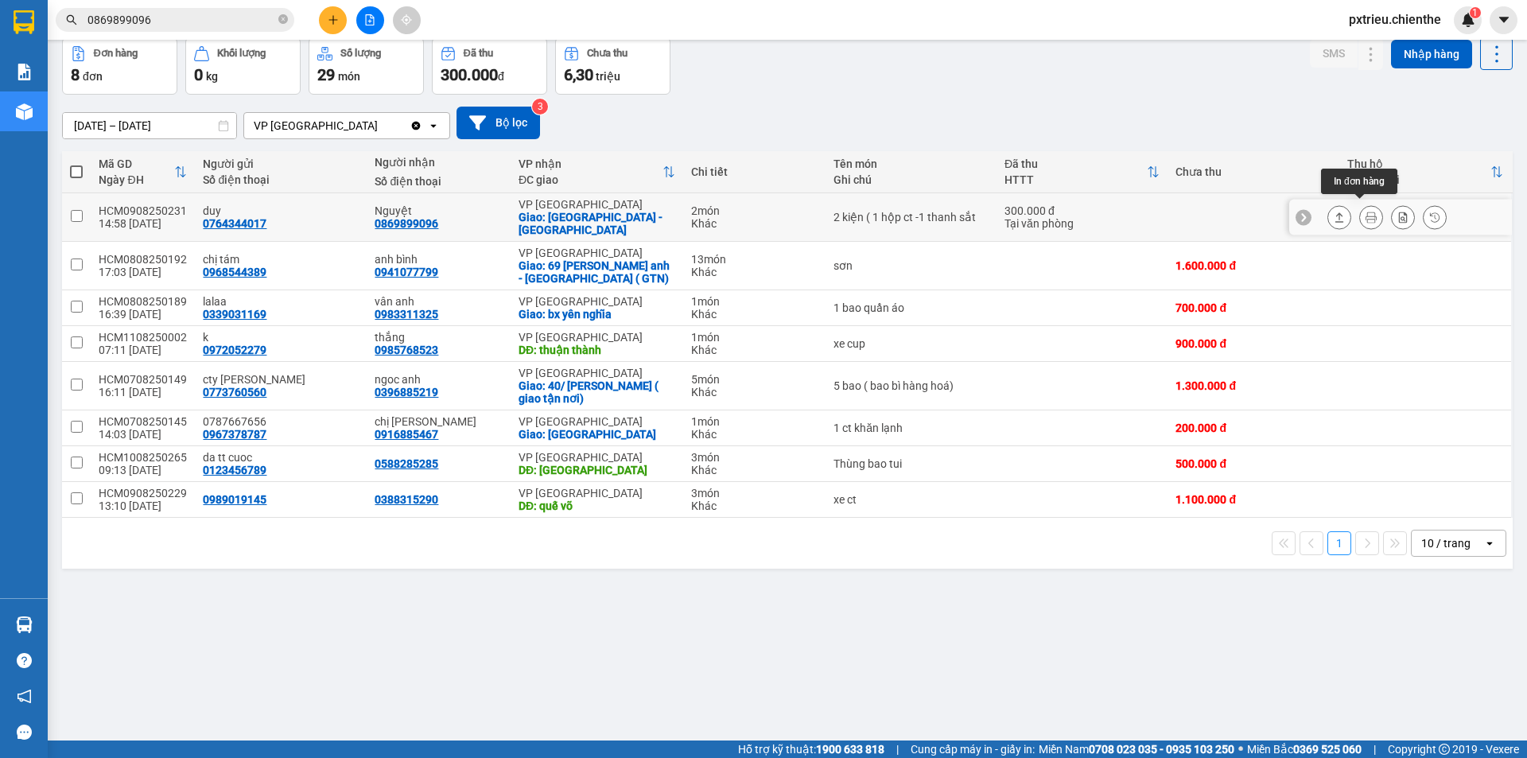
click at [1360, 212] on button at bounding box center [1371, 218] width 22 height 28
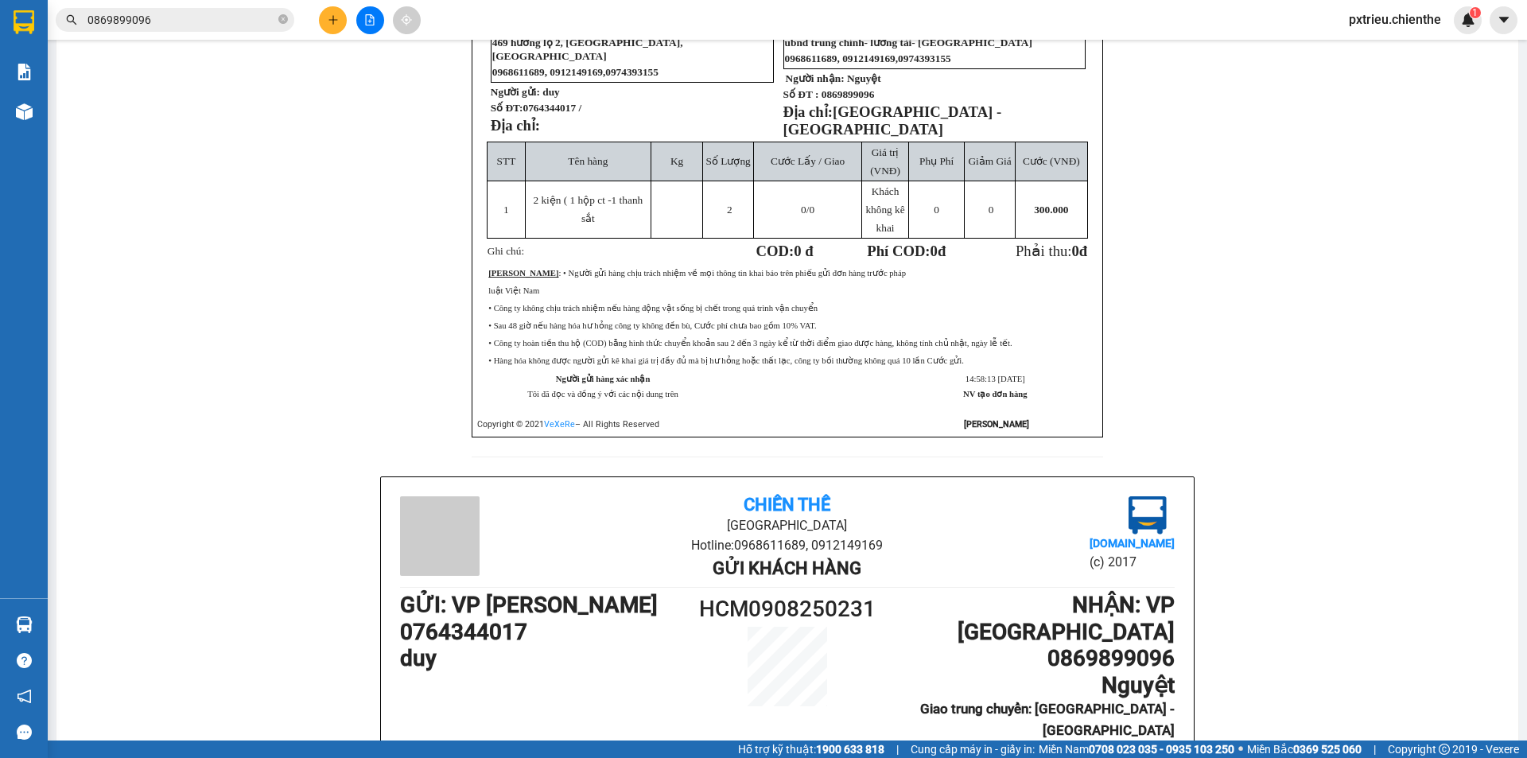
scroll to position [312, 0]
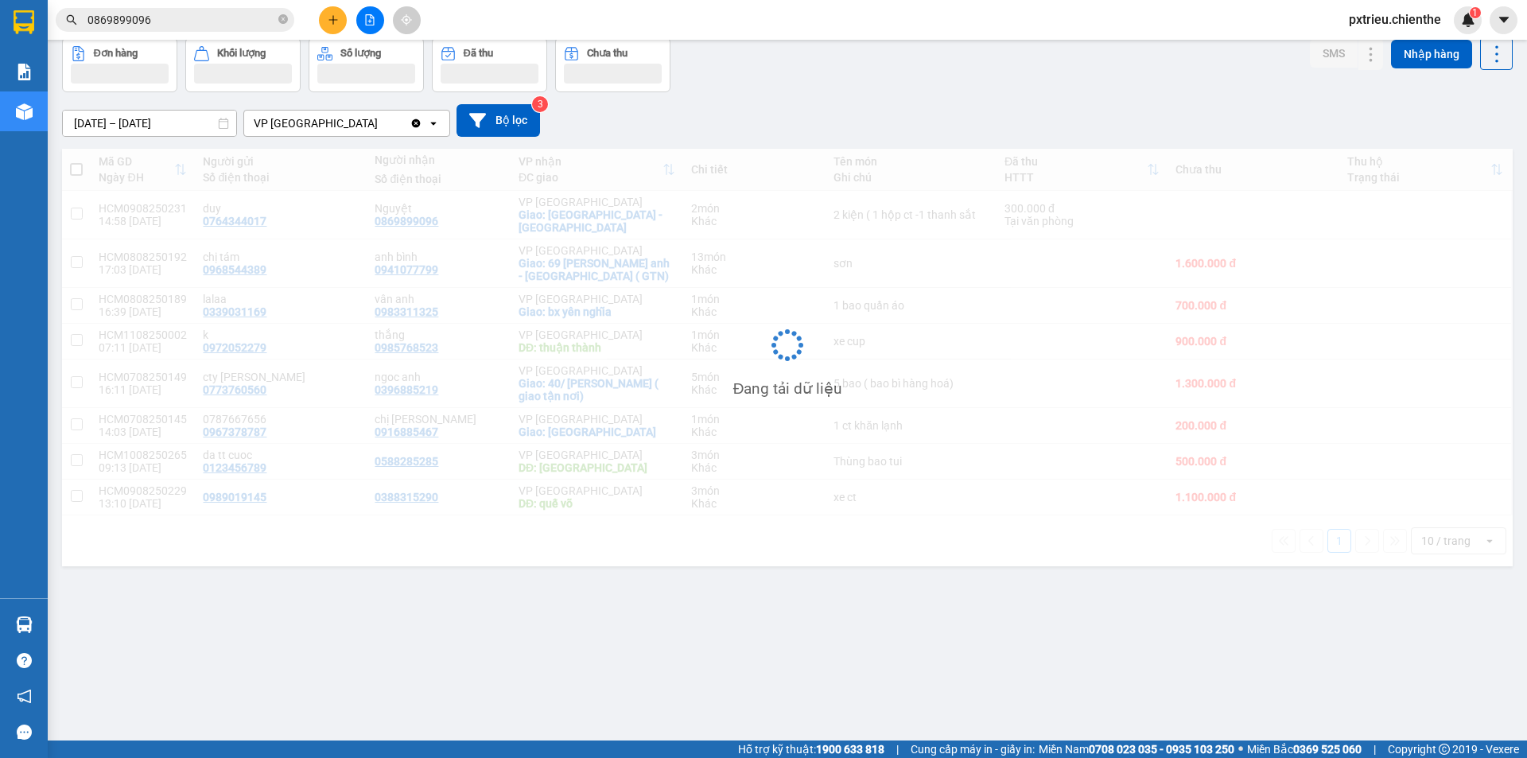
scroll to position [73, 0]
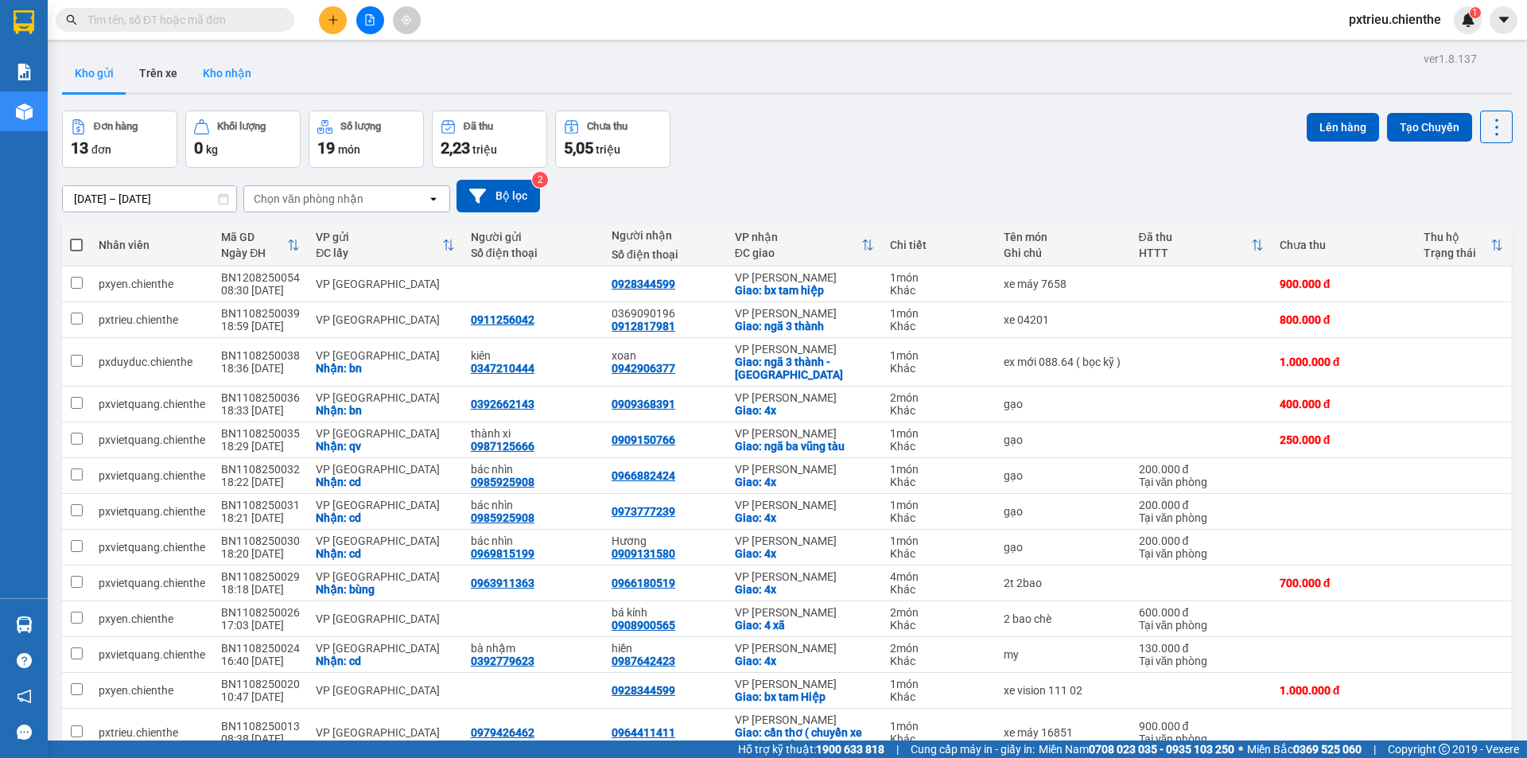
click at [211, 77] on button "Kho nhận" at bounding box center [227, 73] width 74 height 38
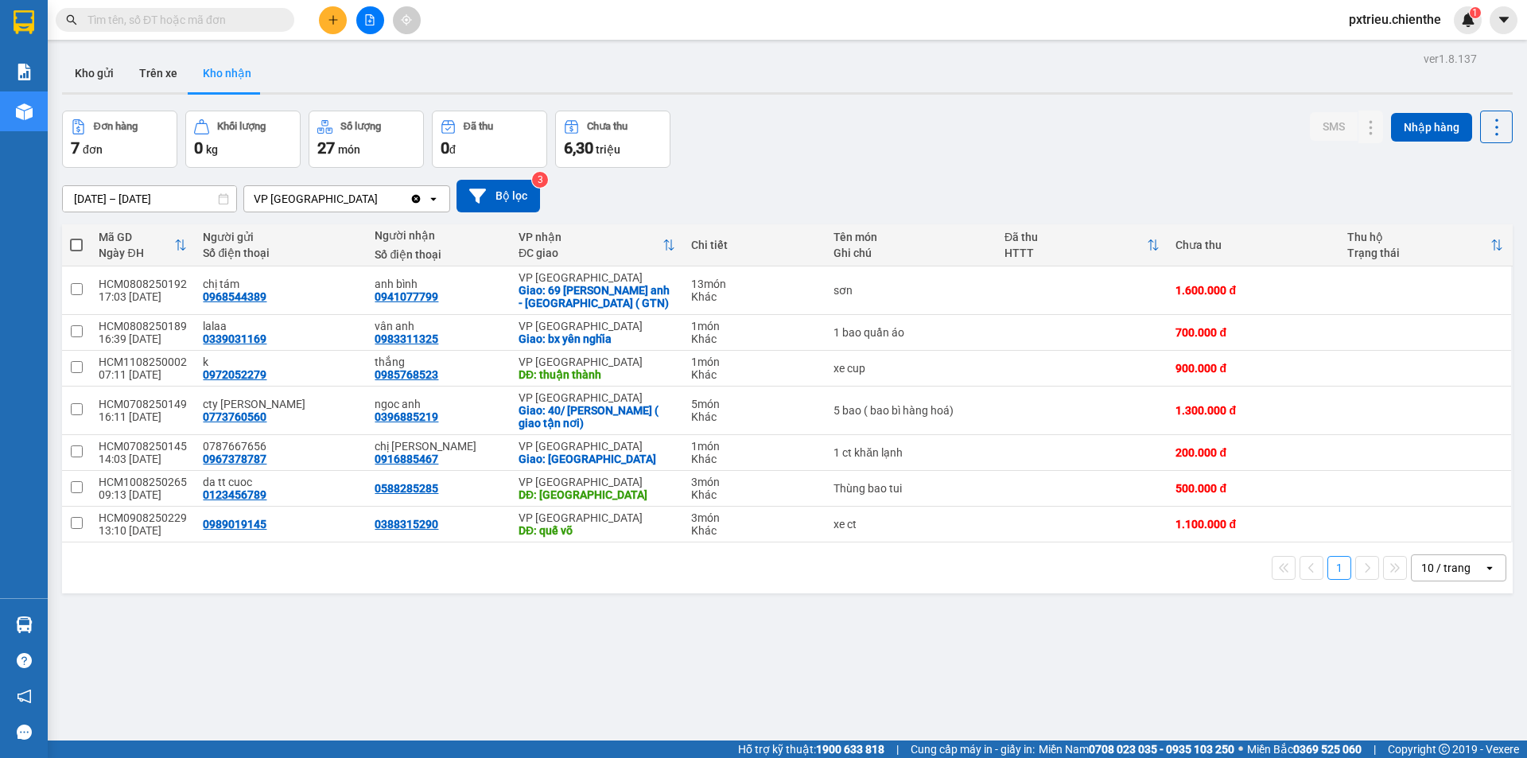
scroll to position [73, 0]
